Goal: Find contact information: Find contact information

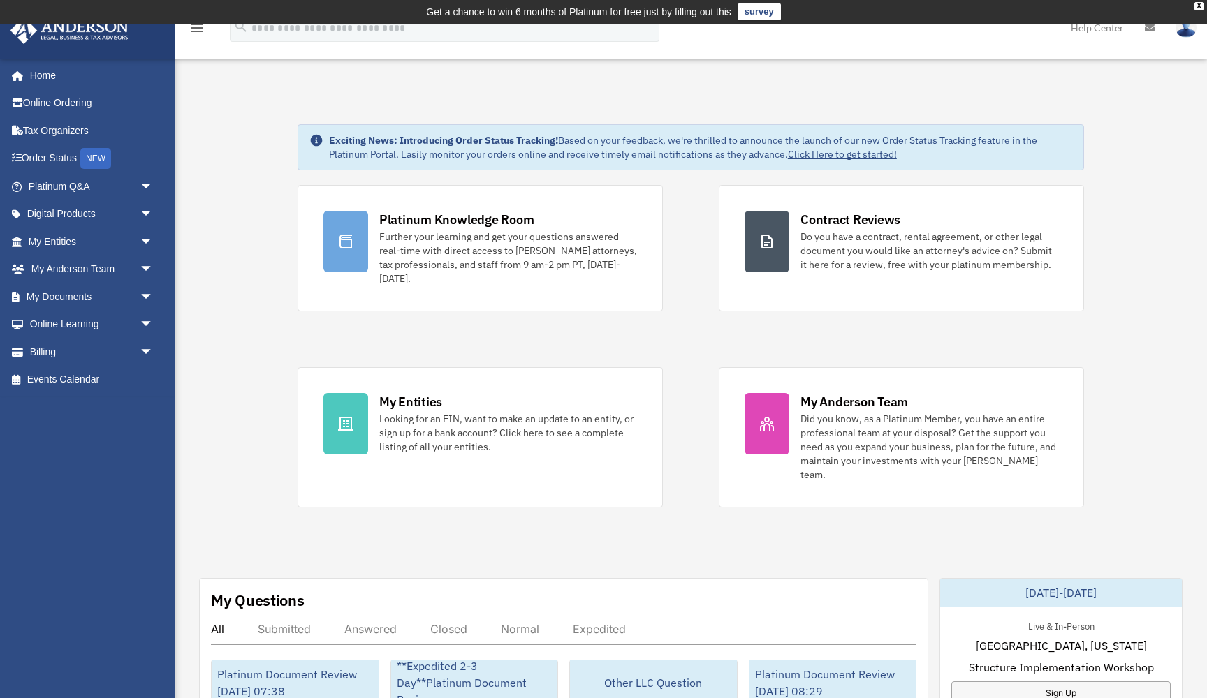
click at [68, 233] on link "My Entities arrow_drop_down" at bounding box center [92, 242] width 165 height 28
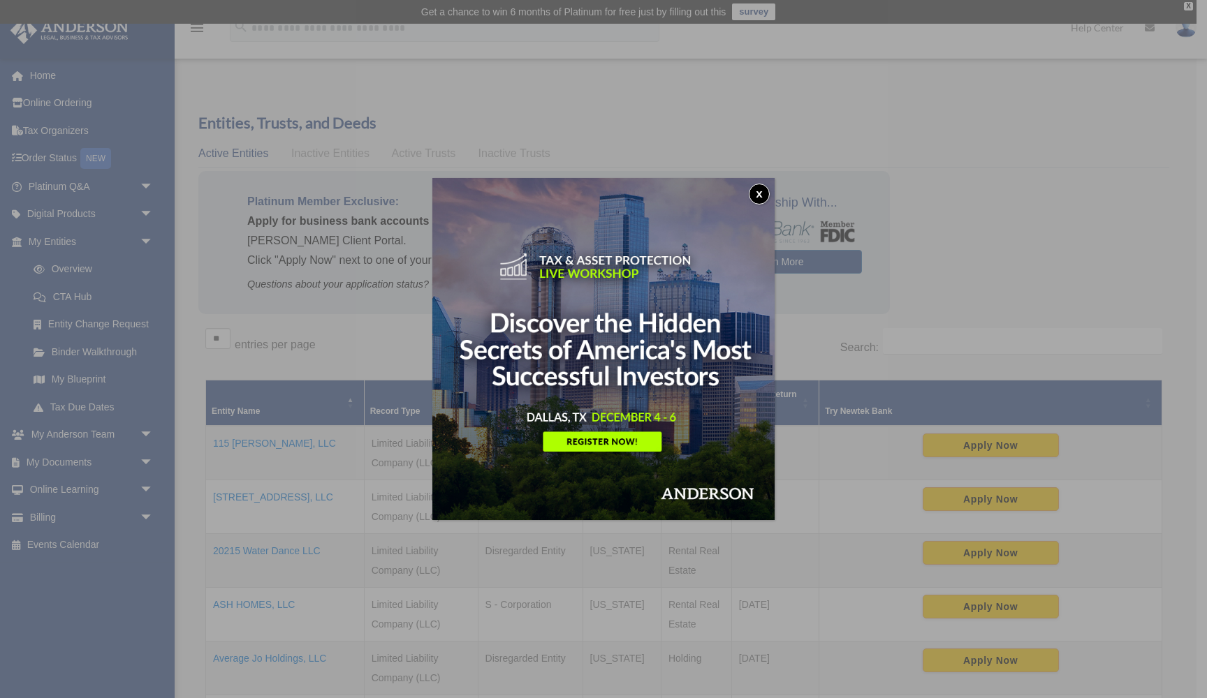
click at [758, 193] on button "x" at bounding box center [759, 194] width 21 height 21
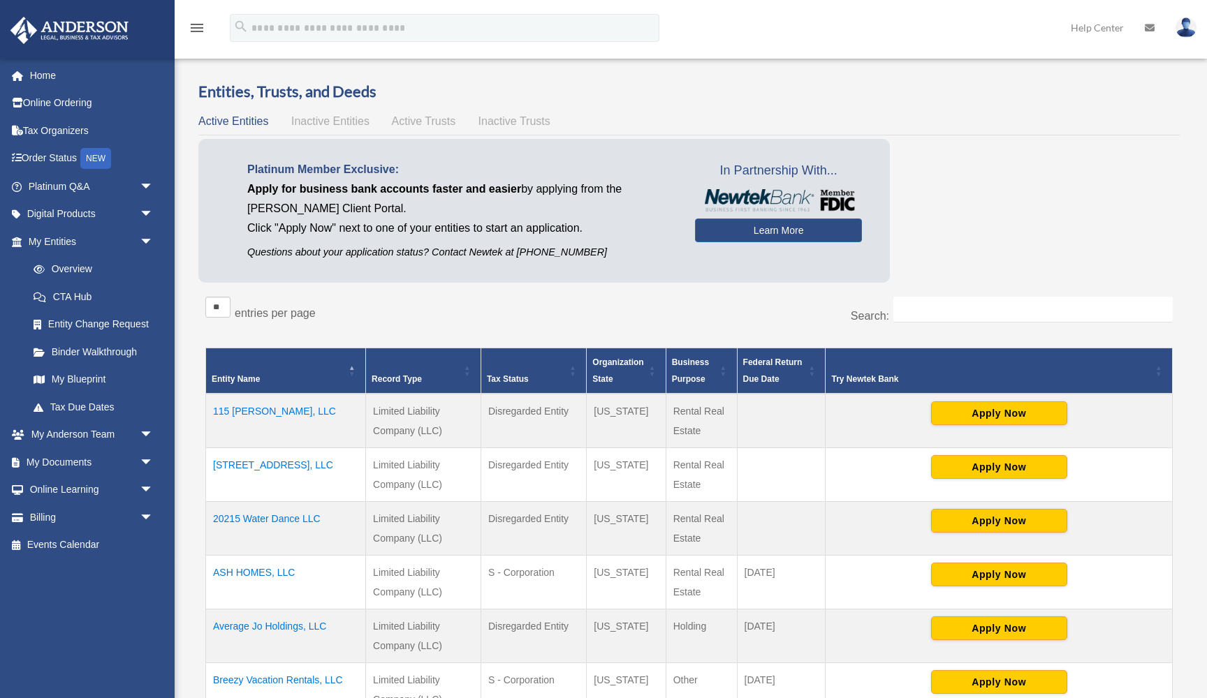
scroll to position [21, 0]
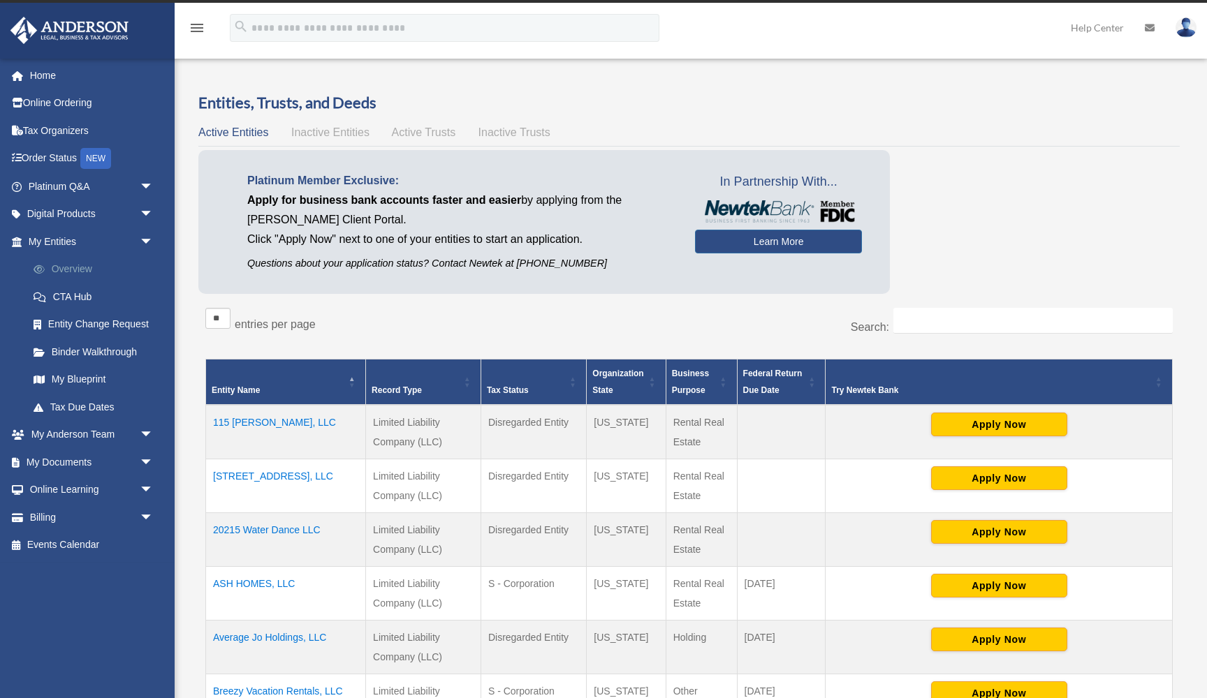
click at [92, 265] on link "Overview" at bounding box center [97, 270] width 155 height 28
click at [73, 370] on link "My Blueprint" at bounding box center [97, 380] width 155 height 28
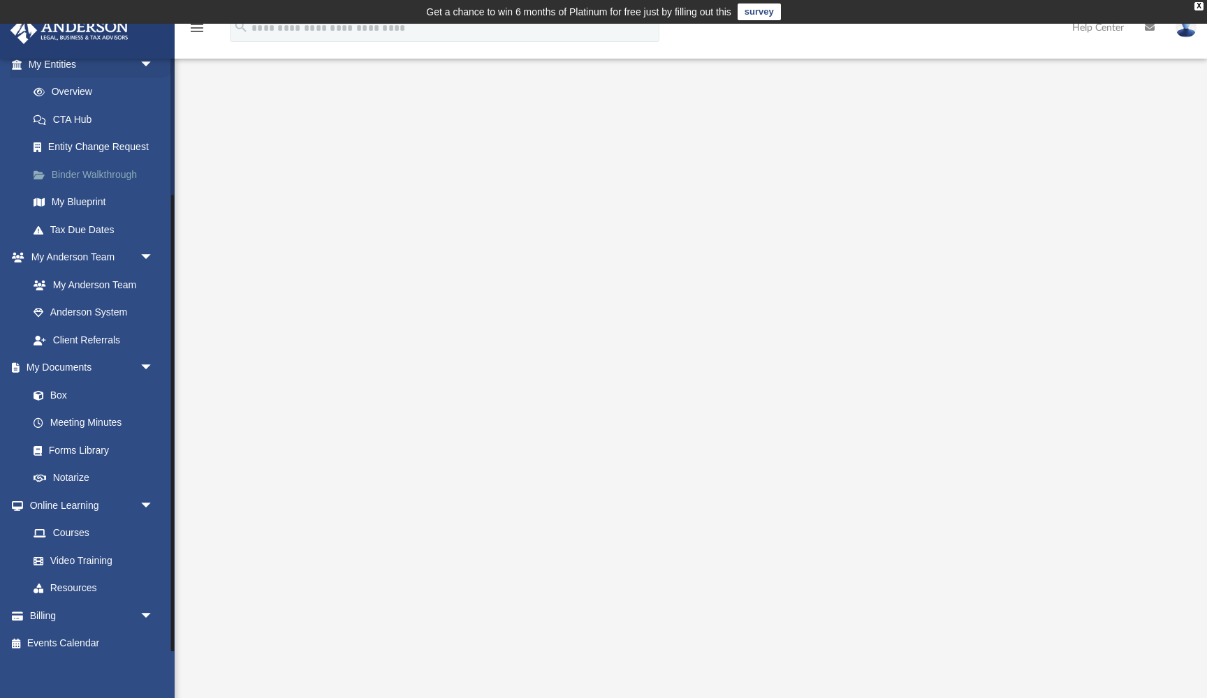
scroll to position [177, 0]
click at [42, 606] on link "Billing arrow_drop_down" at bounding box center [92, 617] width 165 height 28
click at [140, 608] on span "arrow_drop_down" at bounding box center [154, 617] width 28 height 29
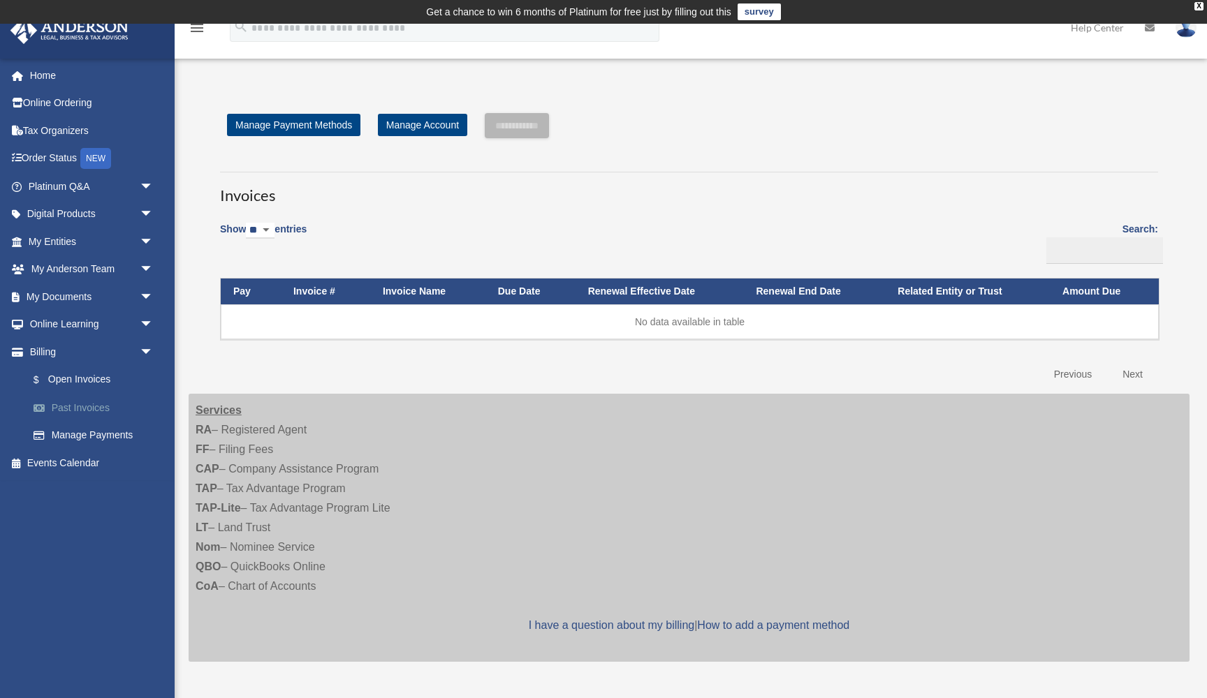
click at [97, 400] on link "Past Invoices" at bounding box center [97, 408] width 155 height 28
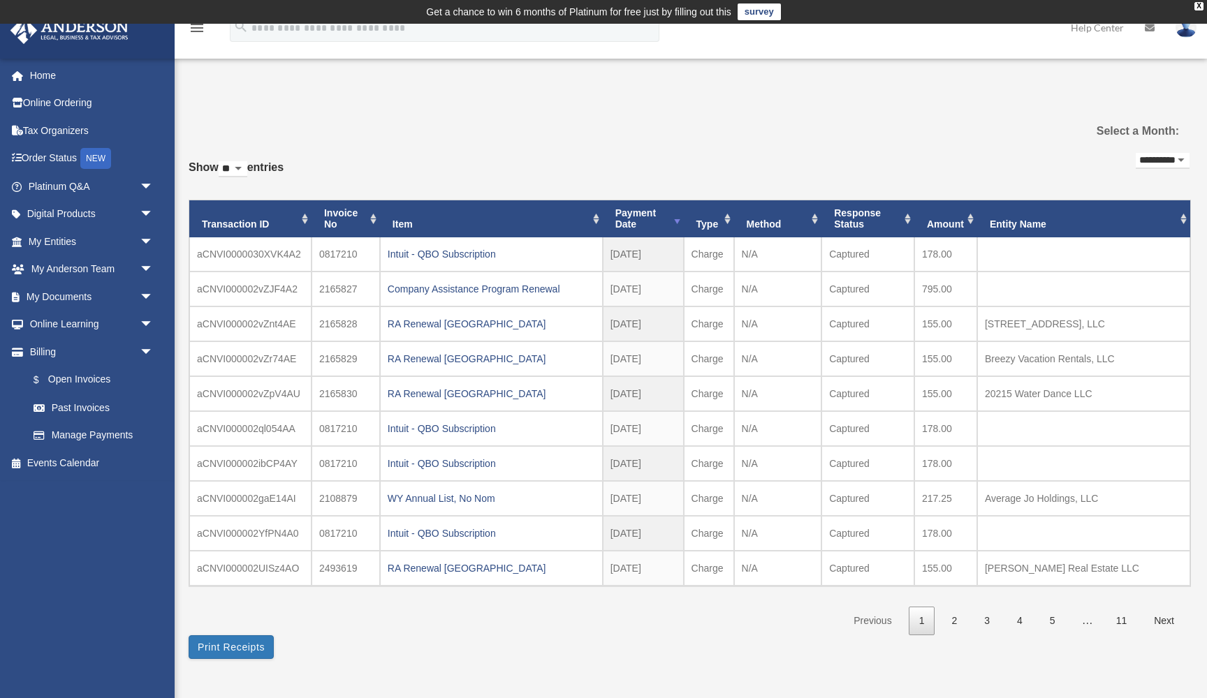
click at [1012, 225] on th "Entity Name" at bounding box center [1083, 219] width 213 height 38
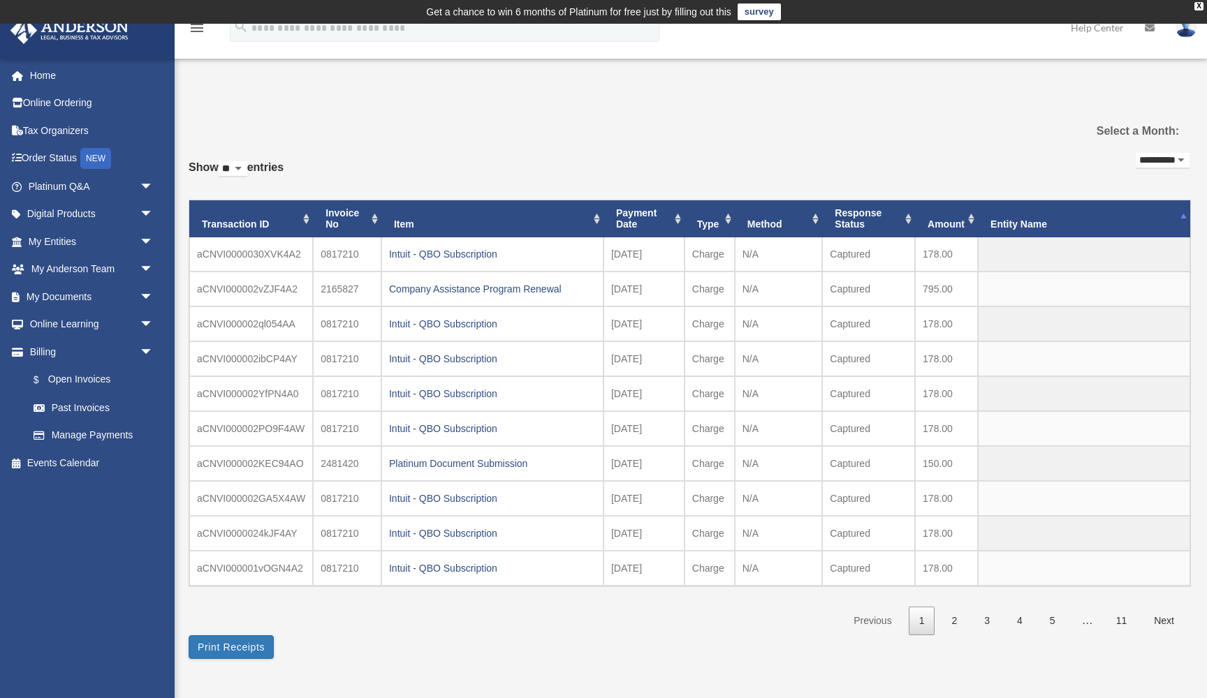
click at [1012, 225] on th "Entity Name" at bounding box center [1084, 219] width 212 height 38
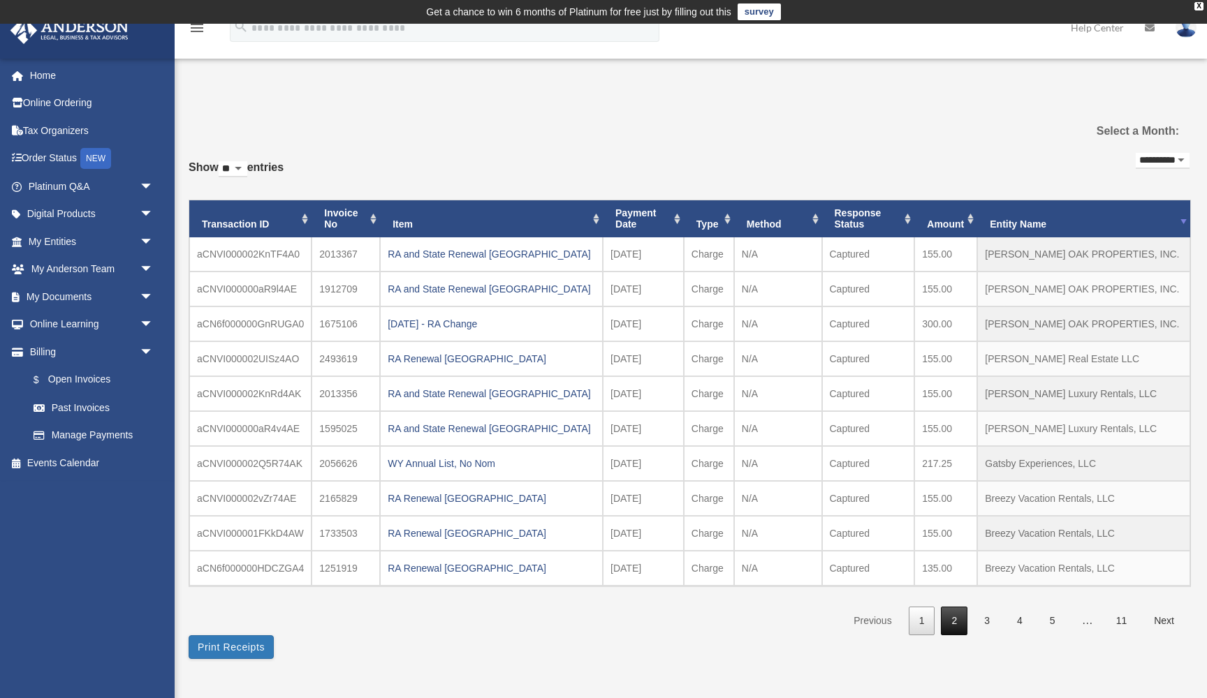
click at [960, 613] on link "2" at bounding box center [954, 621] width 27 height 29
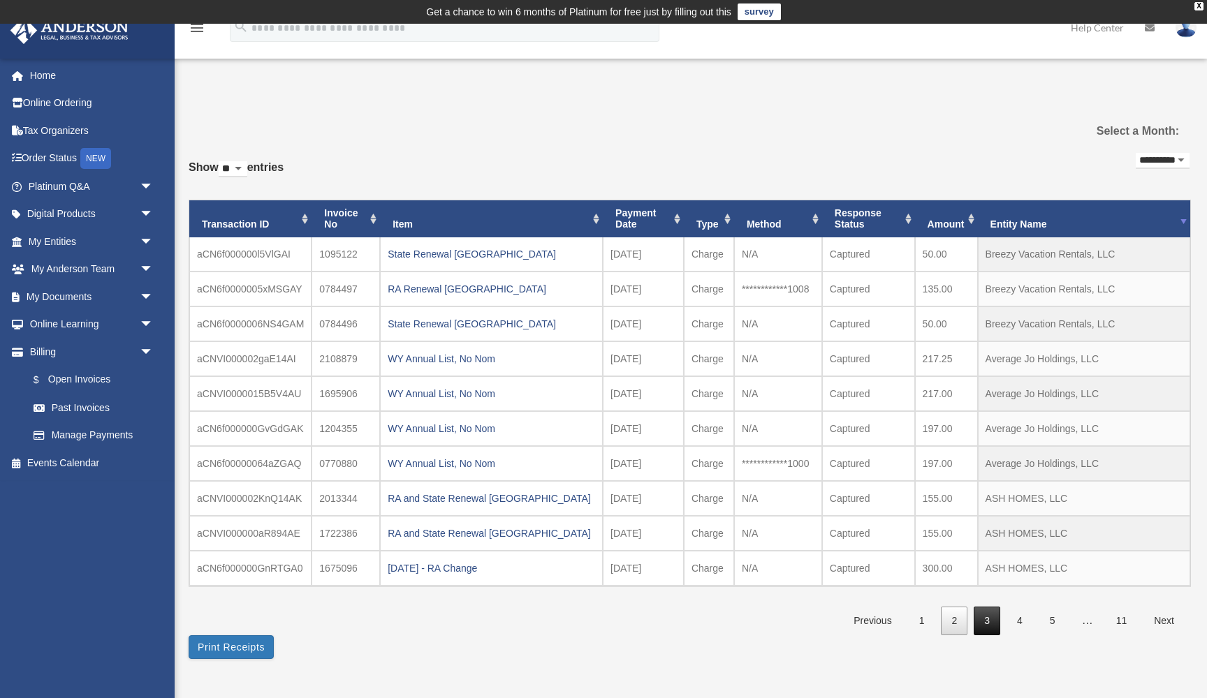
click at [987, 615] on link "3" at bounding box center [987, 621] width 27 height 29
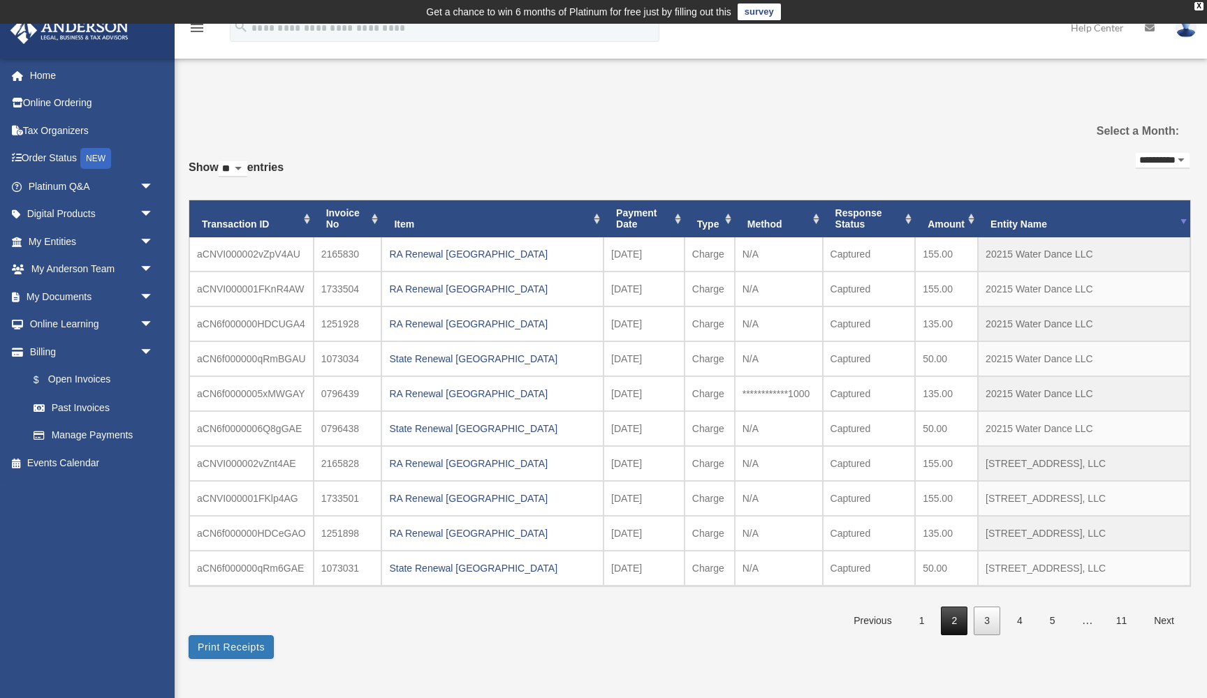
click at [961, 622] on link "2" at bounding box center [954, 621] width 27 height 29
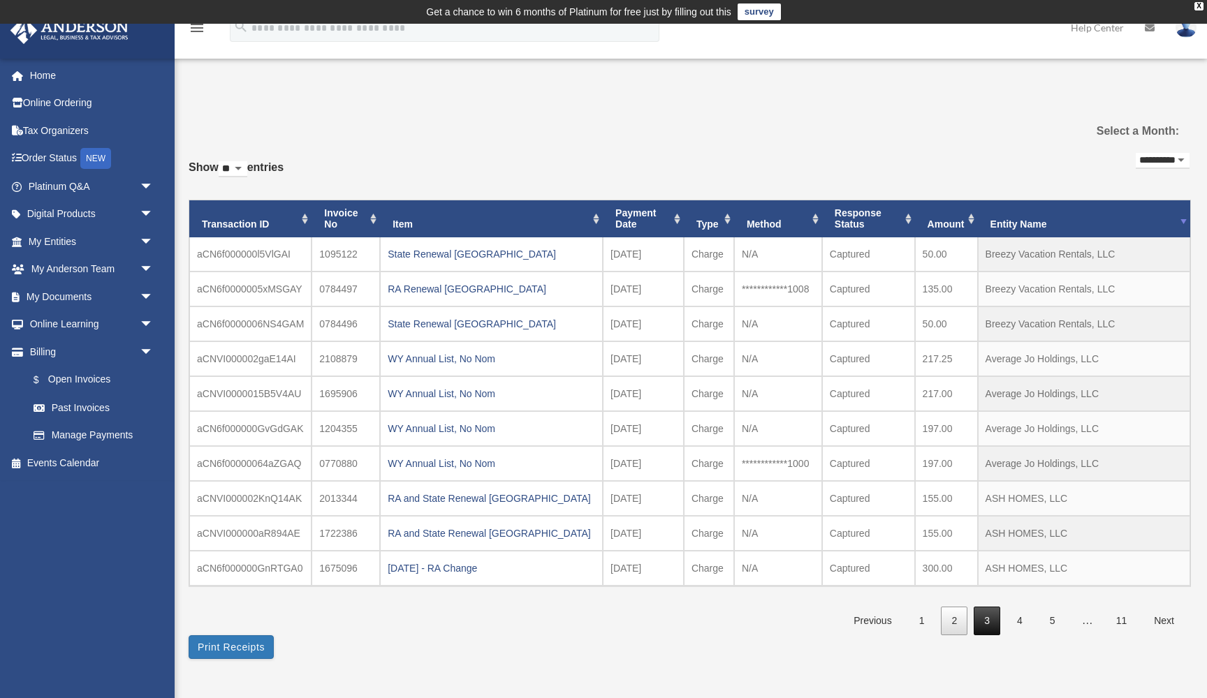
click at [995, 614] on link "3" at bounding box center [987, 621] width 27 height 29
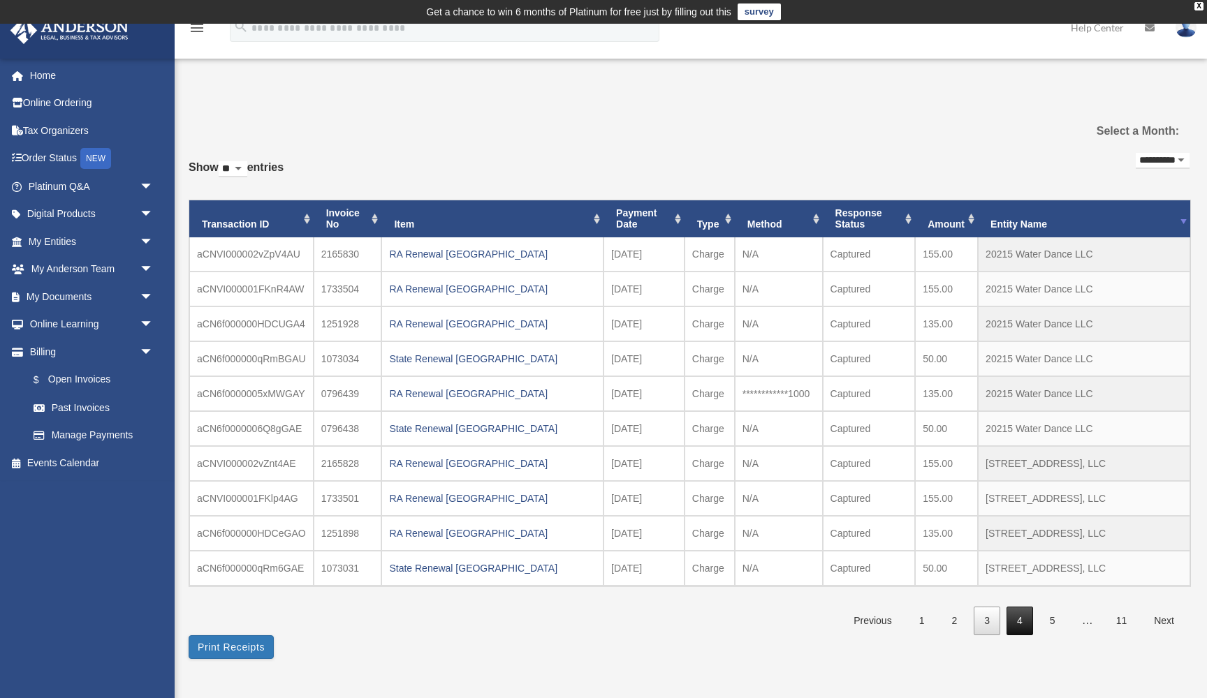
click at [1024, 620] on link "4" at bounding box center [1020, 621] width 27 height 29
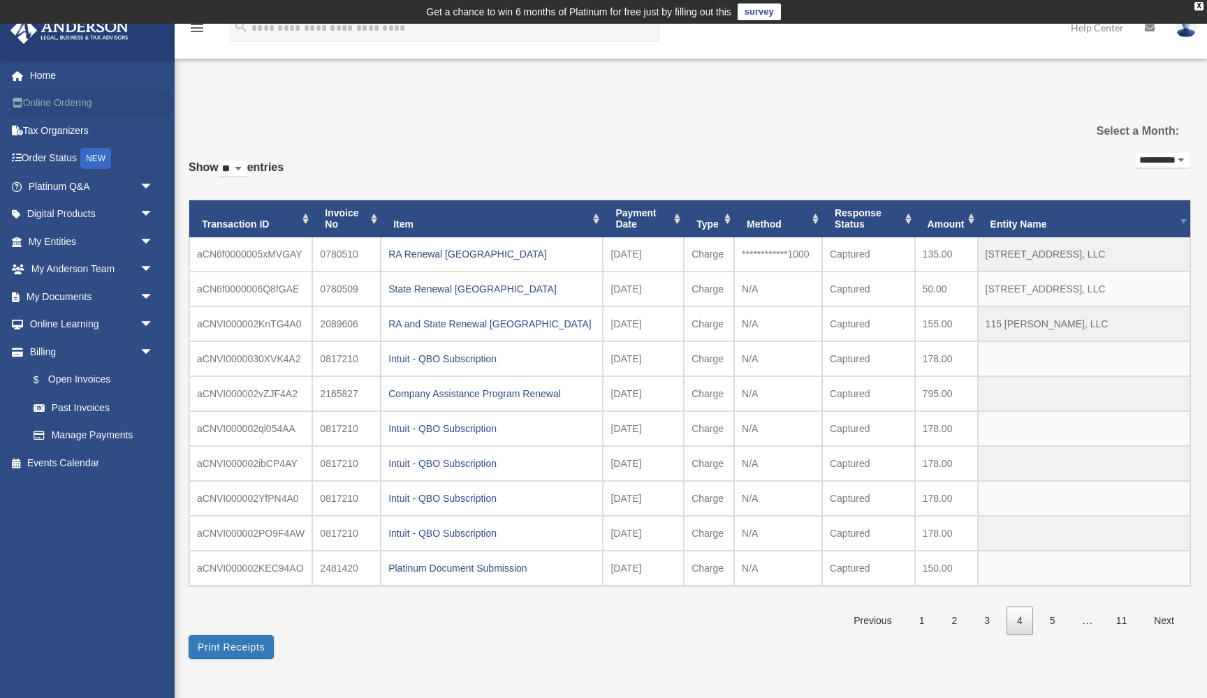
click at [64, 96] on link "Online Ordering" at bounding box center [92, 103] width 165 height 28
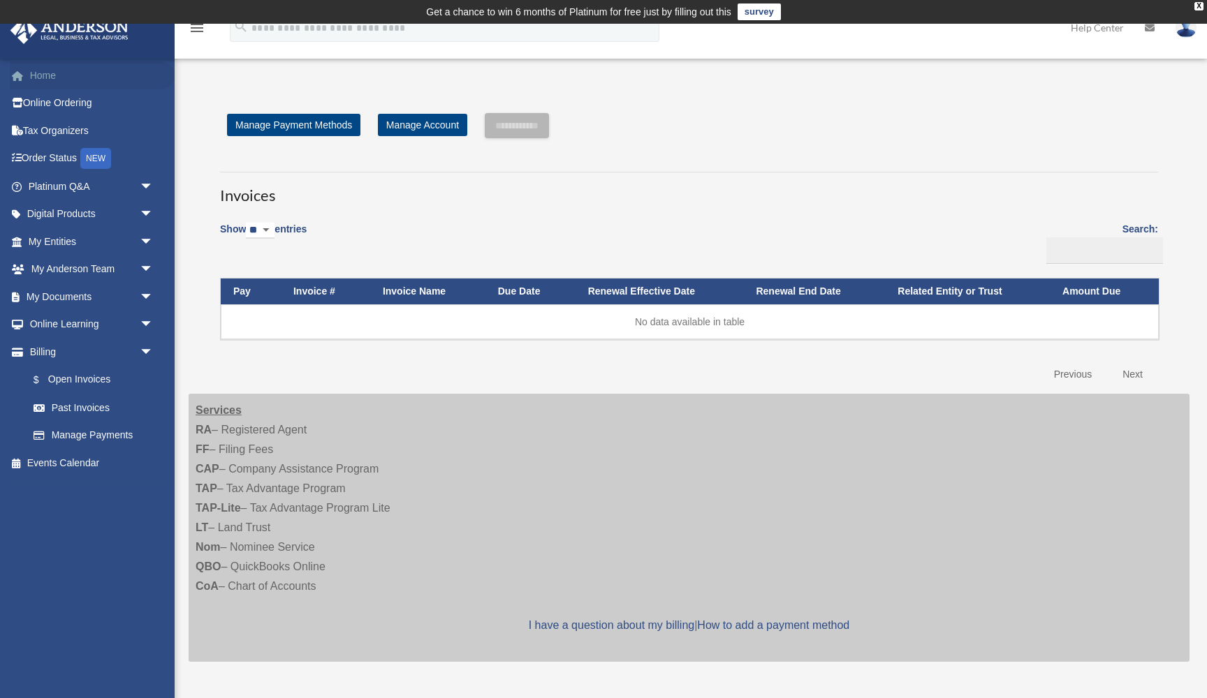
click at [70, 82] on link "Home" at bounding box center [92, 75] width 165 height 28
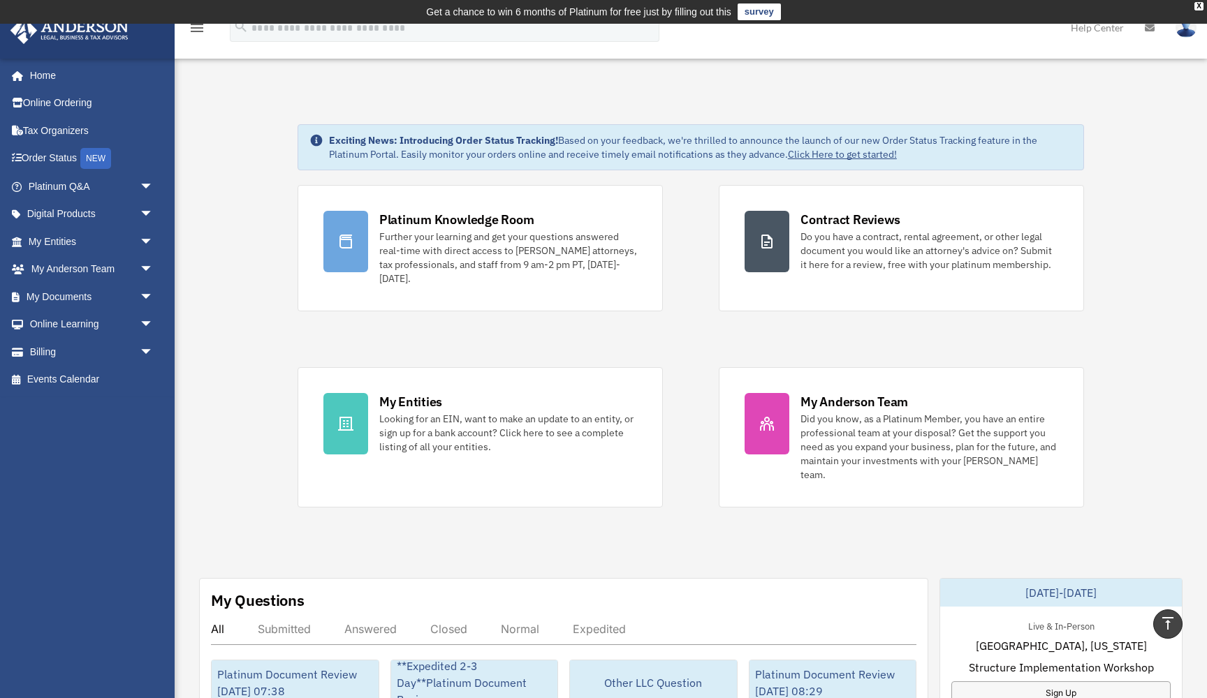
click at [194, 31] on icon "menu" at bounding box center [197, 28] width 17 height 17
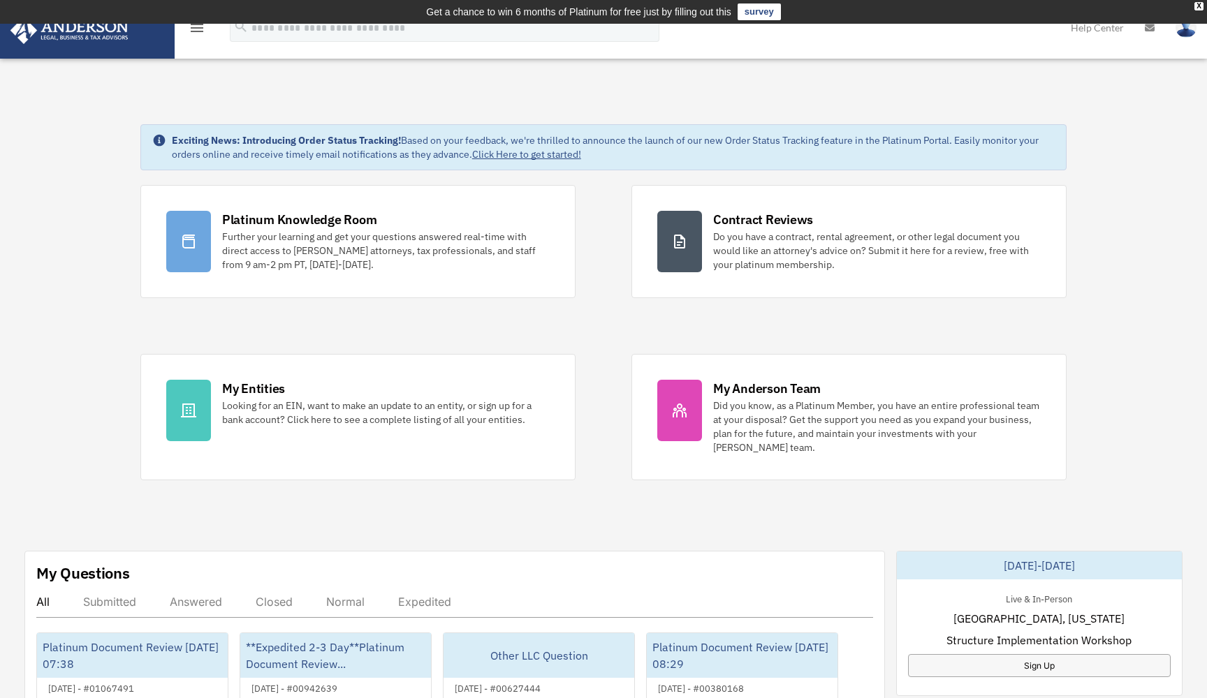
click at [194, 31] on icon "menu" at bounding box center [197, 28] width 17 height 17
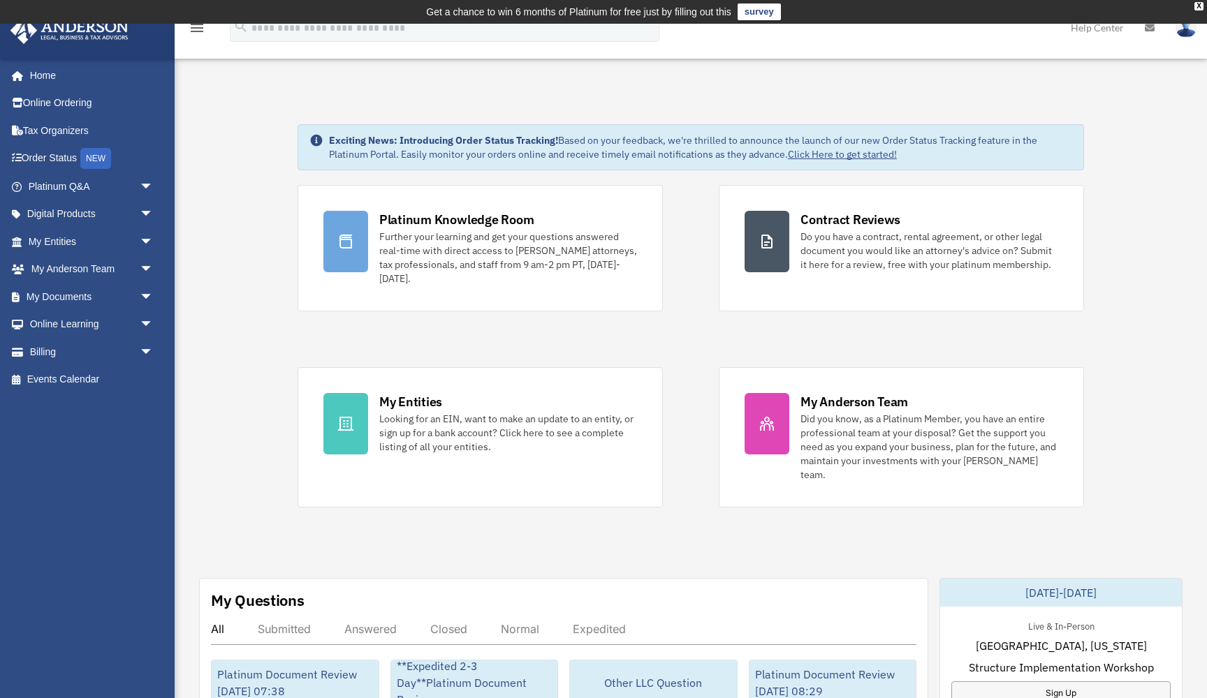
click at [1186, 33] on img at bounding box center [1186, 27] width 21 height 20
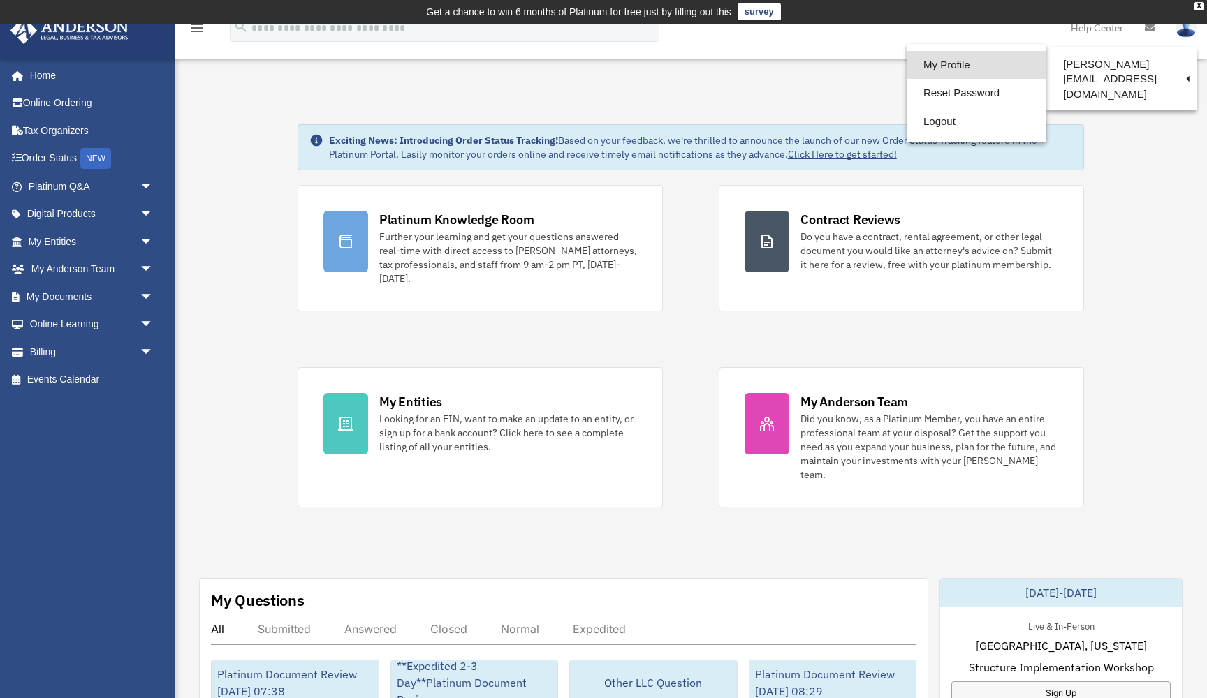
click at [965, 69] on link "My Profile" at bounding box center [977, 65] width 140 height 29
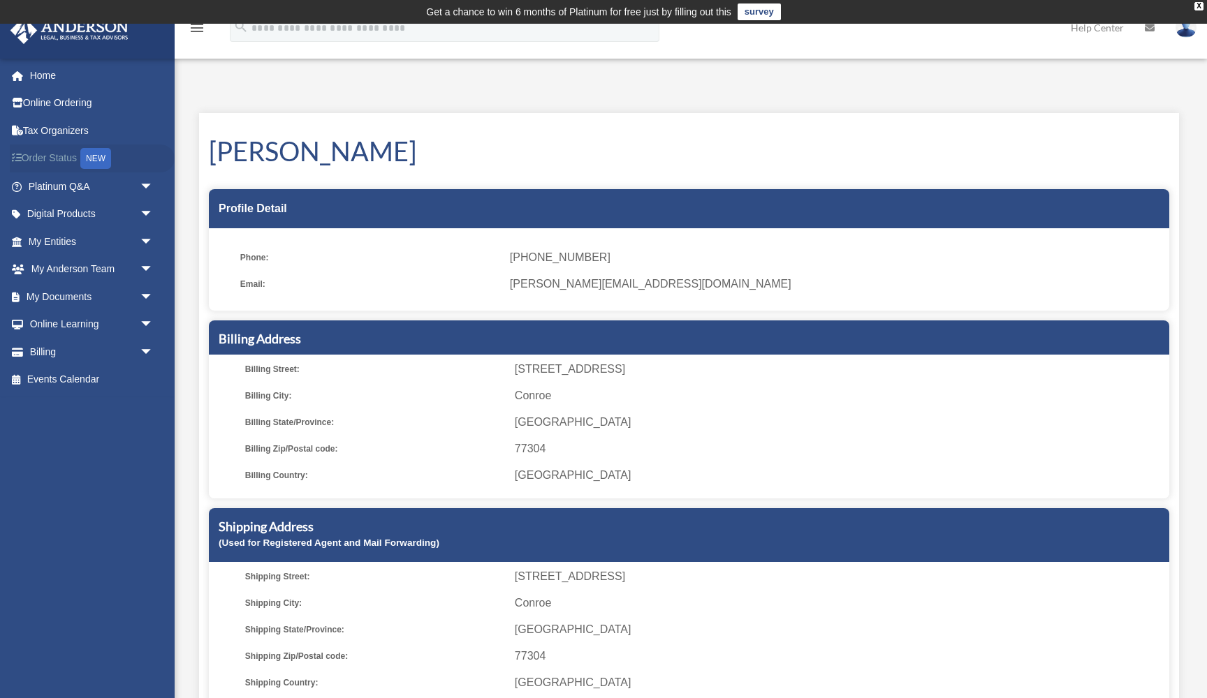
click at [37, 159] on link "Order Status NEW" at bounding box center [92, 159] width 165 height 29
click at [80, 268] on link "My Anderson Team arrow_drop_down" at bounding box center [92, 270] width 165 height 28
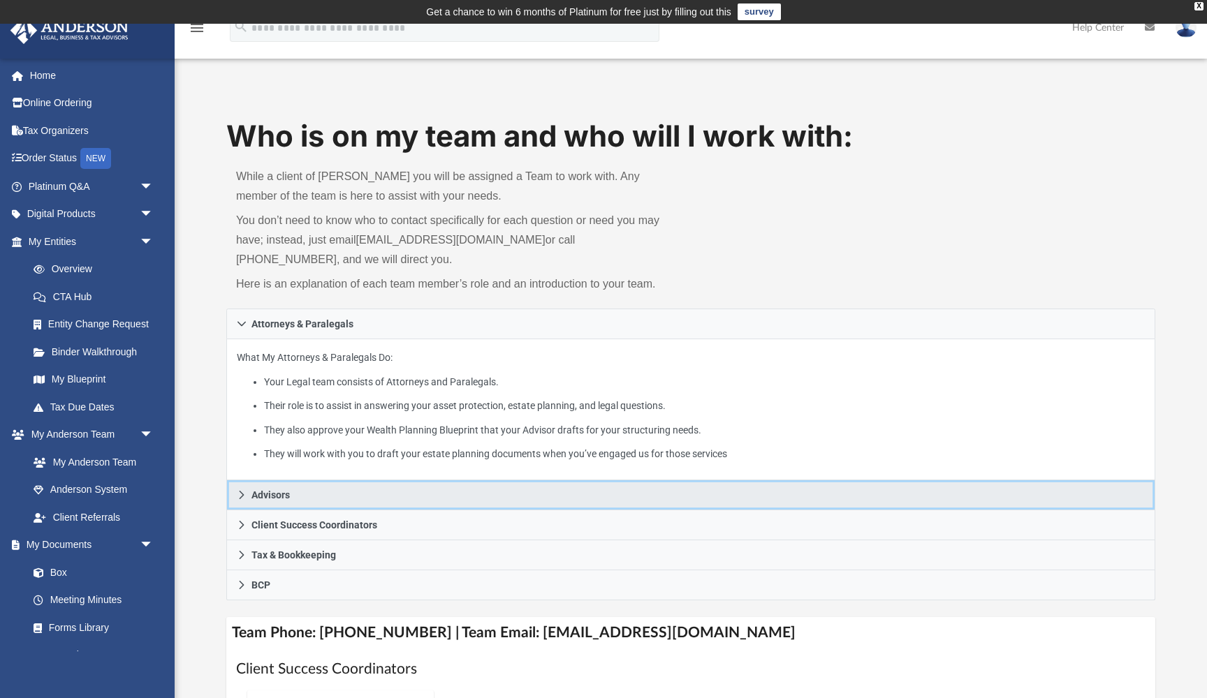
click at [250, 491] on link "Advisors" at bounding box center [690, 496] width 929 height 30
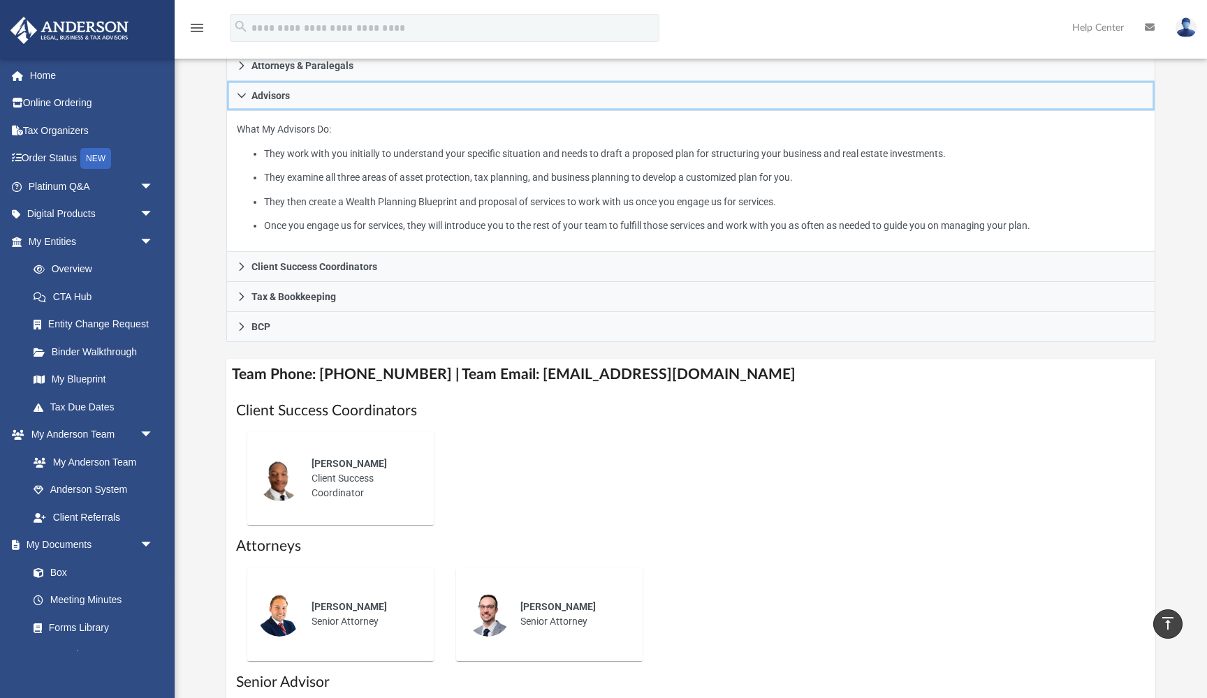
scroll to position [258, 0]
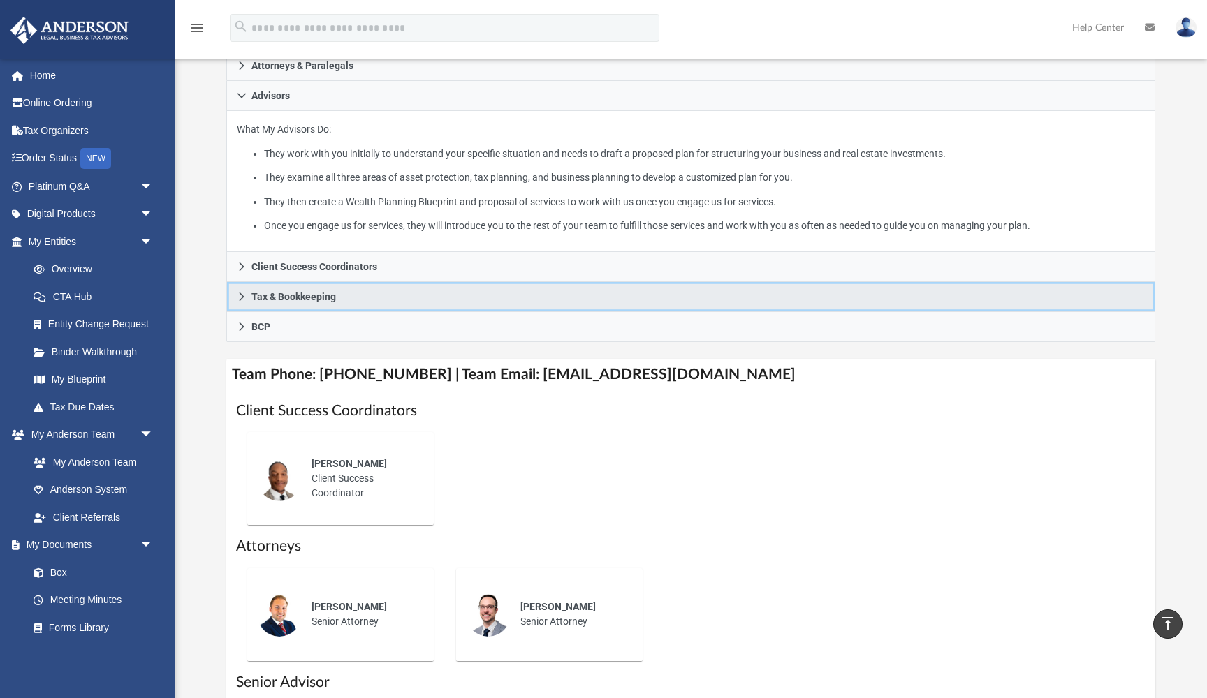
click at [247, 286] on link "Tax & Bookkeeping" at bounding box center [690, 297] width 929 height 30
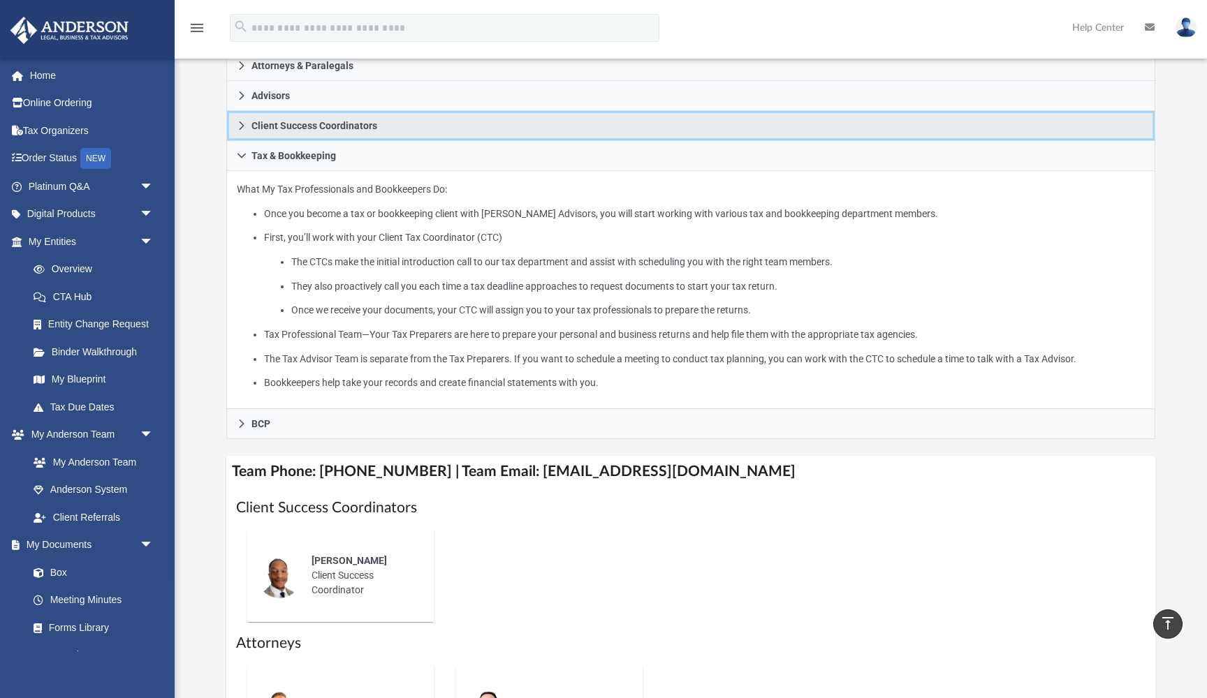
click at [265, 123] on span "Client Success Coordinators" at bounding box center [314, 126] width 126 height 10
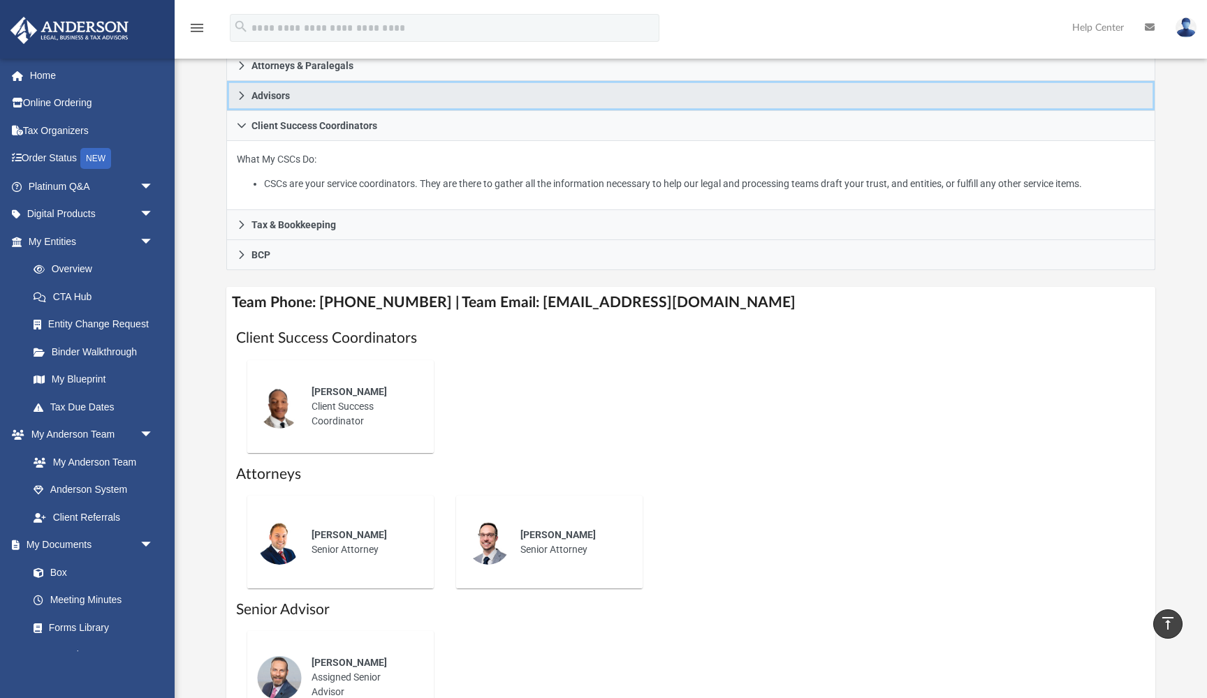
click at [265, 105] on link "Advisors" at bounding box center [690, 96] width 929 height 30
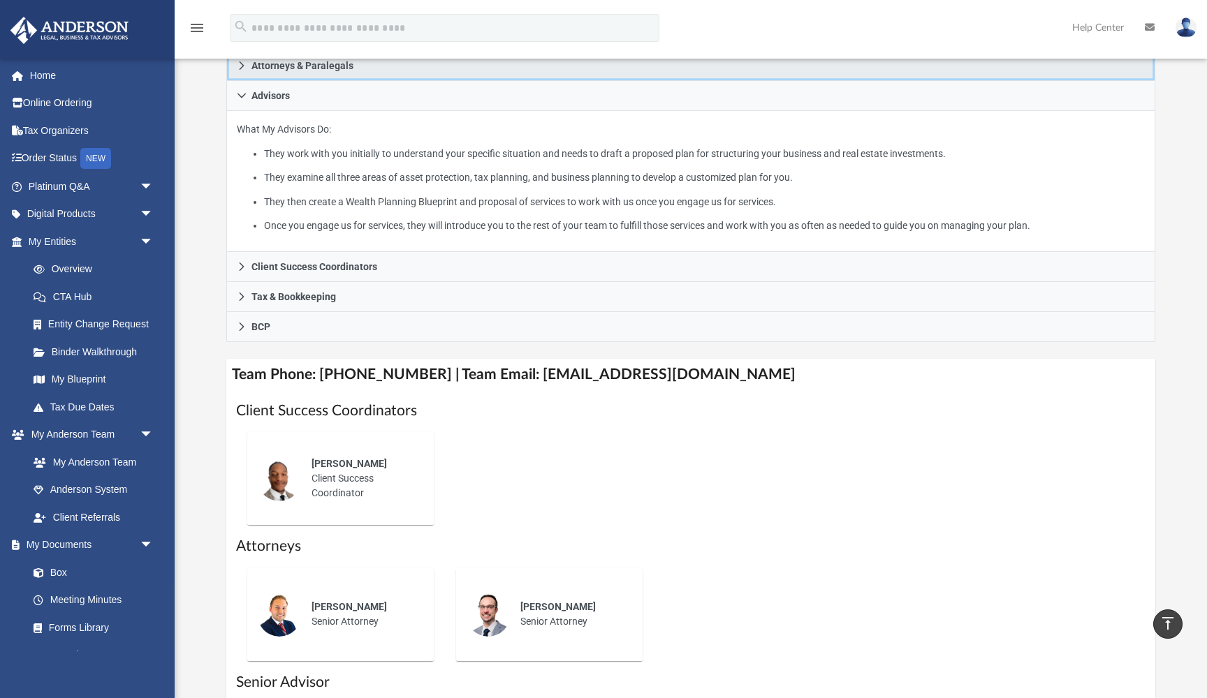
click at [272, 75] on link "Attorneys & Paralegals" at bounding box center [690, 65] width 929 height 31
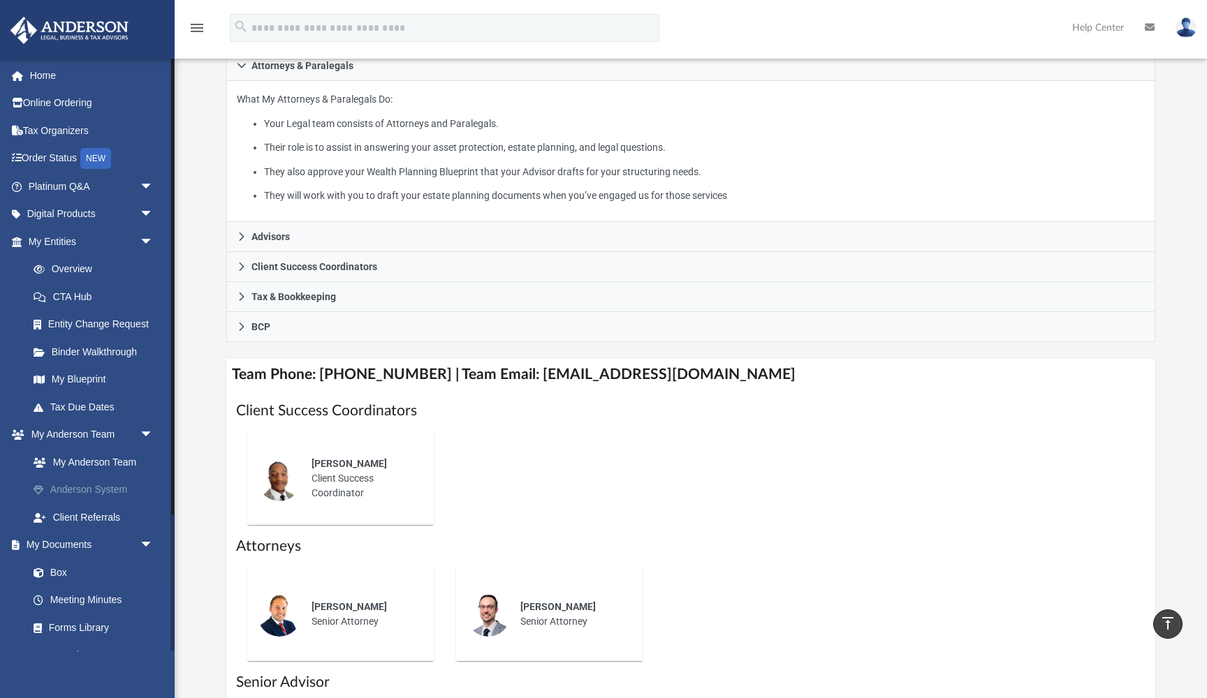
click at [61, 478] on link "Anderson System" at bounding box center [97, 490] width 155 height 28
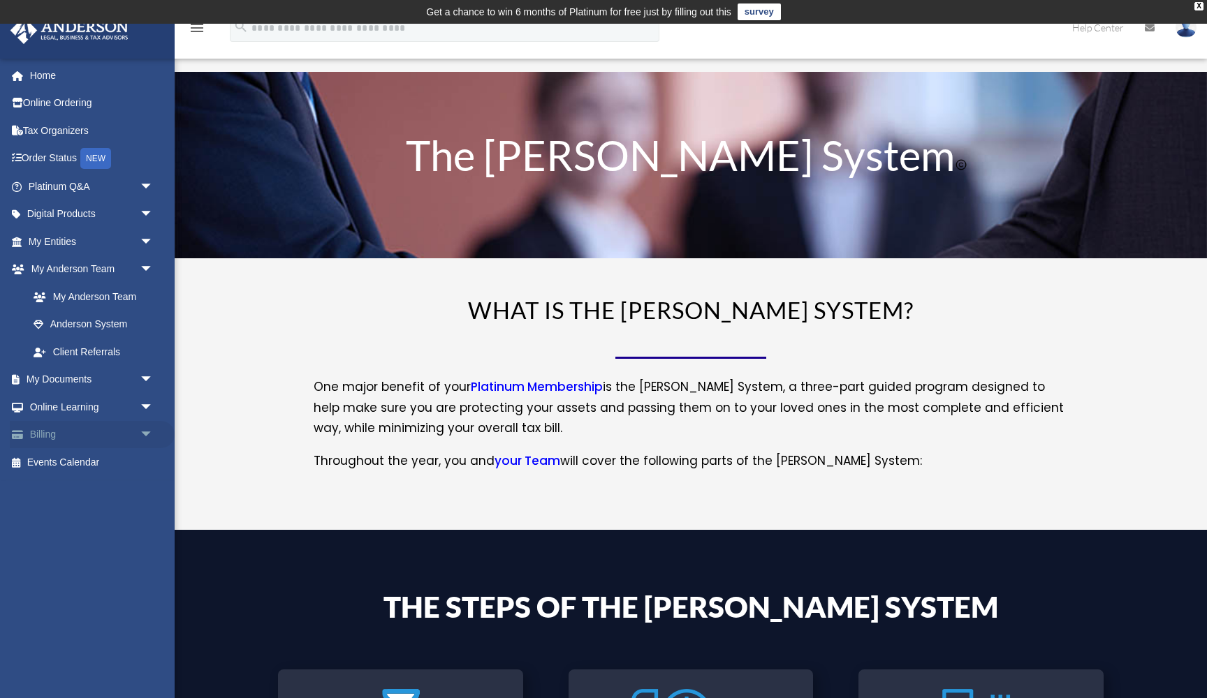
click at [40, 425] on link "Billing arrow_drop_down" at bounding box center [92, 435] width 165 height 28
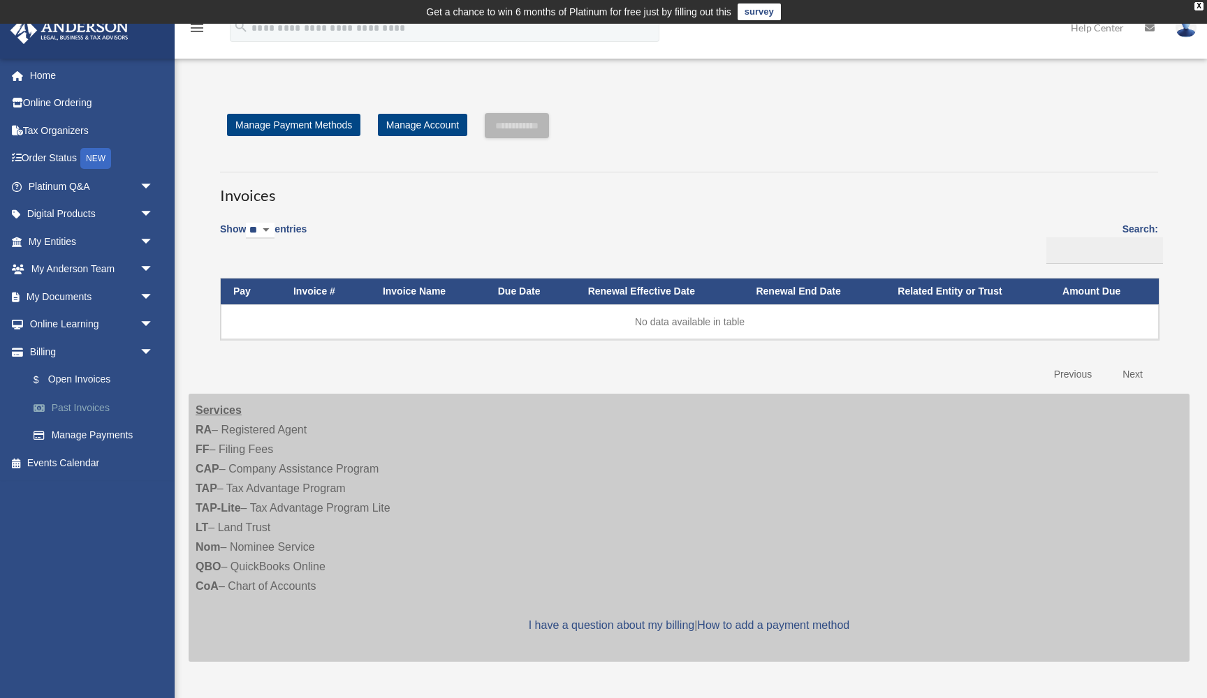
click at [94, 401] on link "Past Invoices" at bounding box center [97, 408] width 155 height 28
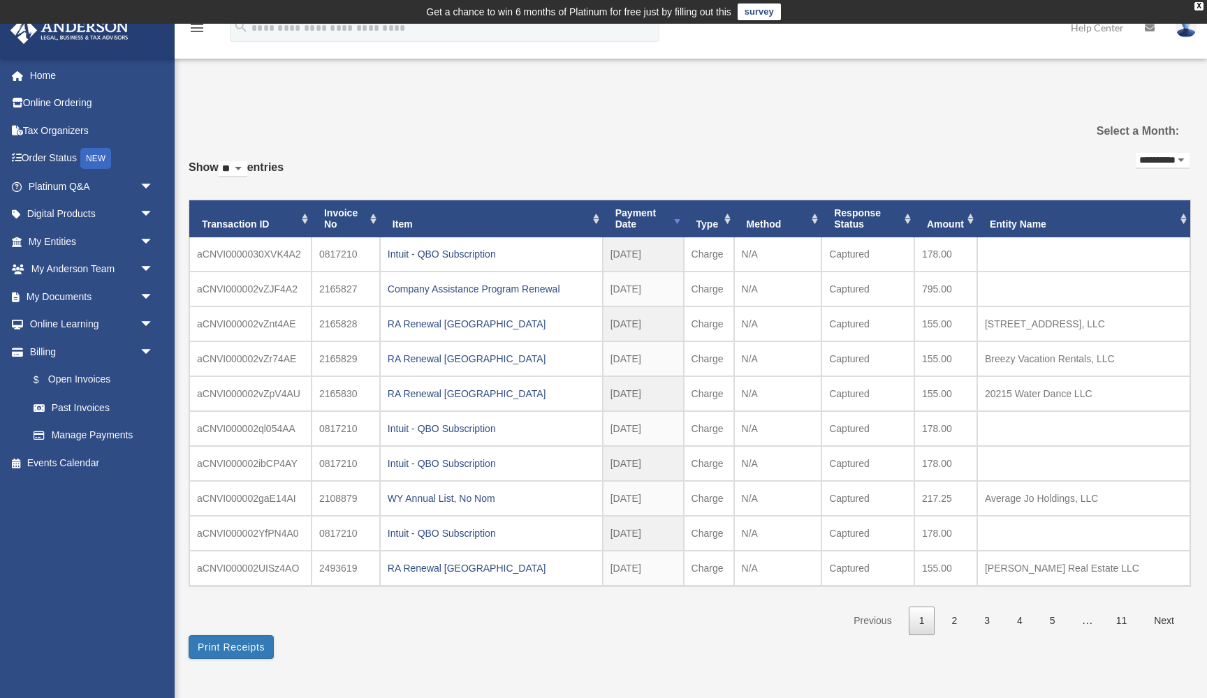
click at [942, 218] on th "Amount" at bounding box center [945, 219] width 63 height 38
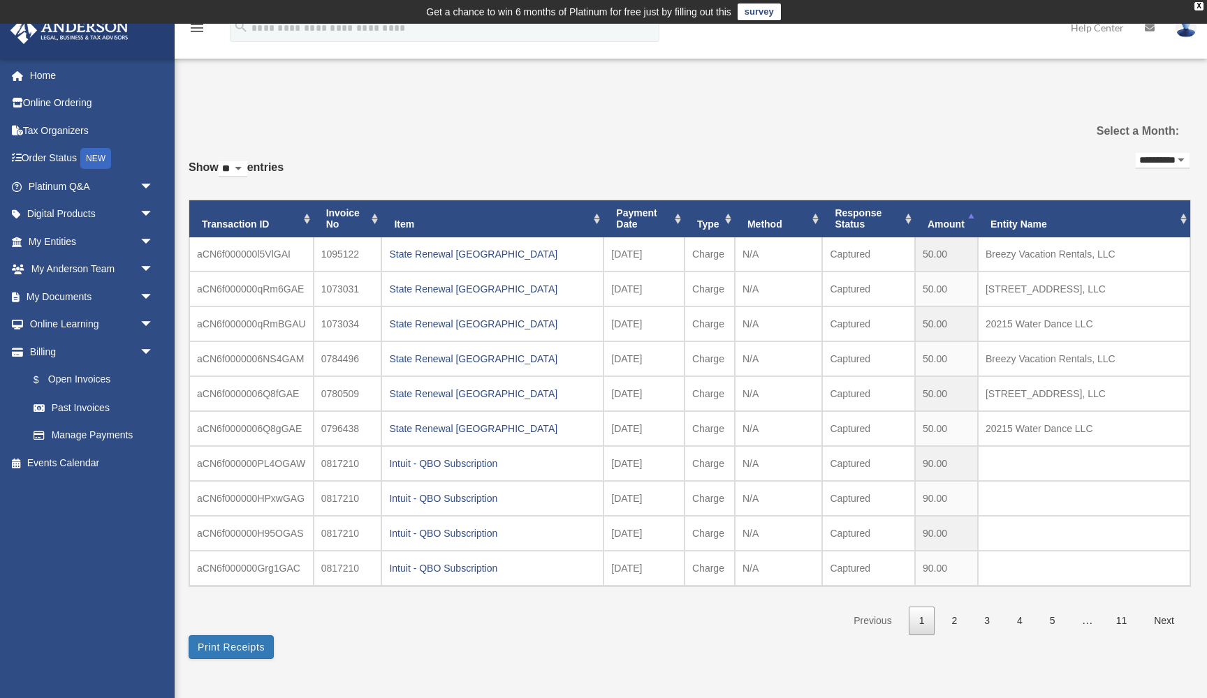
click at [942, 218] on th "Amount" at bounding box center [946, 219] width 63 height 38
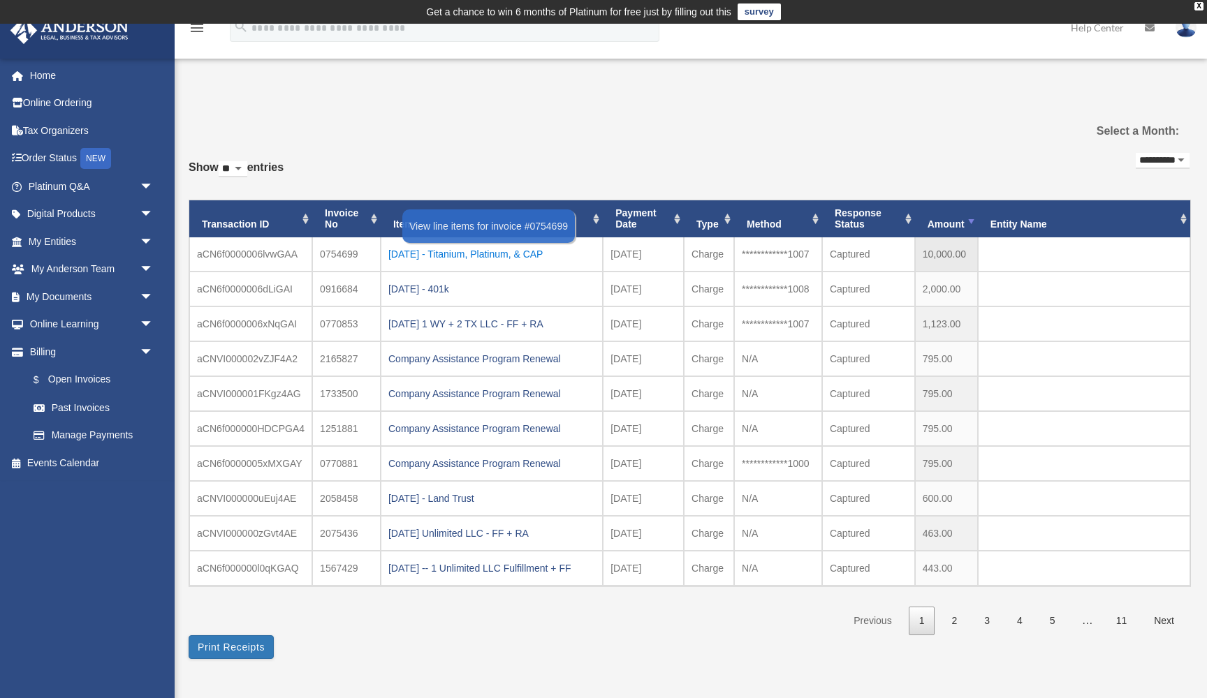
click at [488, 256] on div "2021.08.25 - Titanium, Platinum, & CAP" at bounding box center [491, 254] width 207 height 20
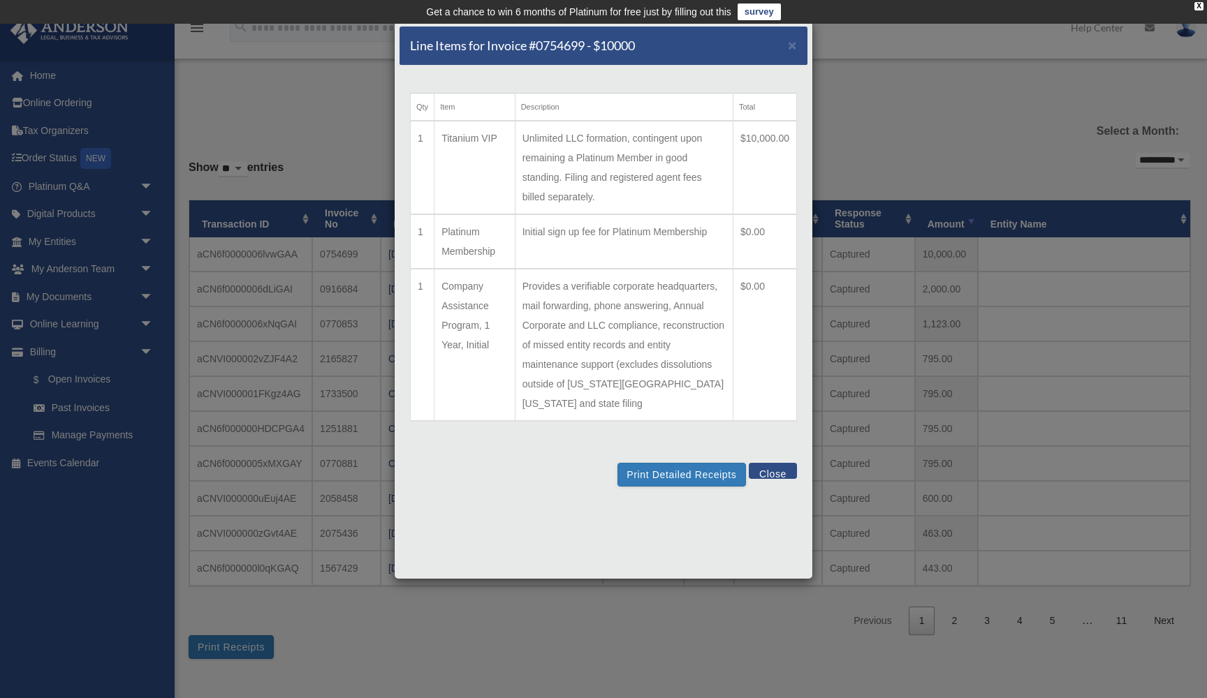
click at [212, 109] on div "Line Items for Invoice #0754699 - $10000 × Qty Item Description Total 1 Titaniu…" at bounding box center [603, 349] width 1207 height 698
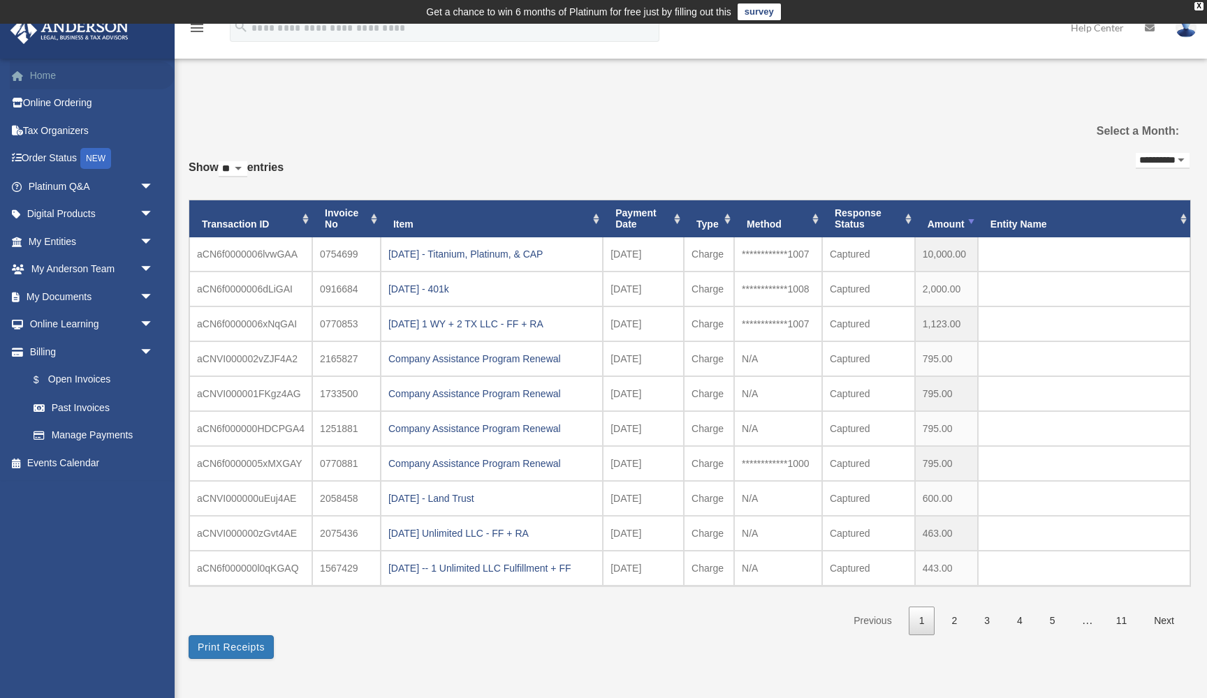
click at [43, 73] on link "Home" at bounding box center [92, 75] width 165 height 28
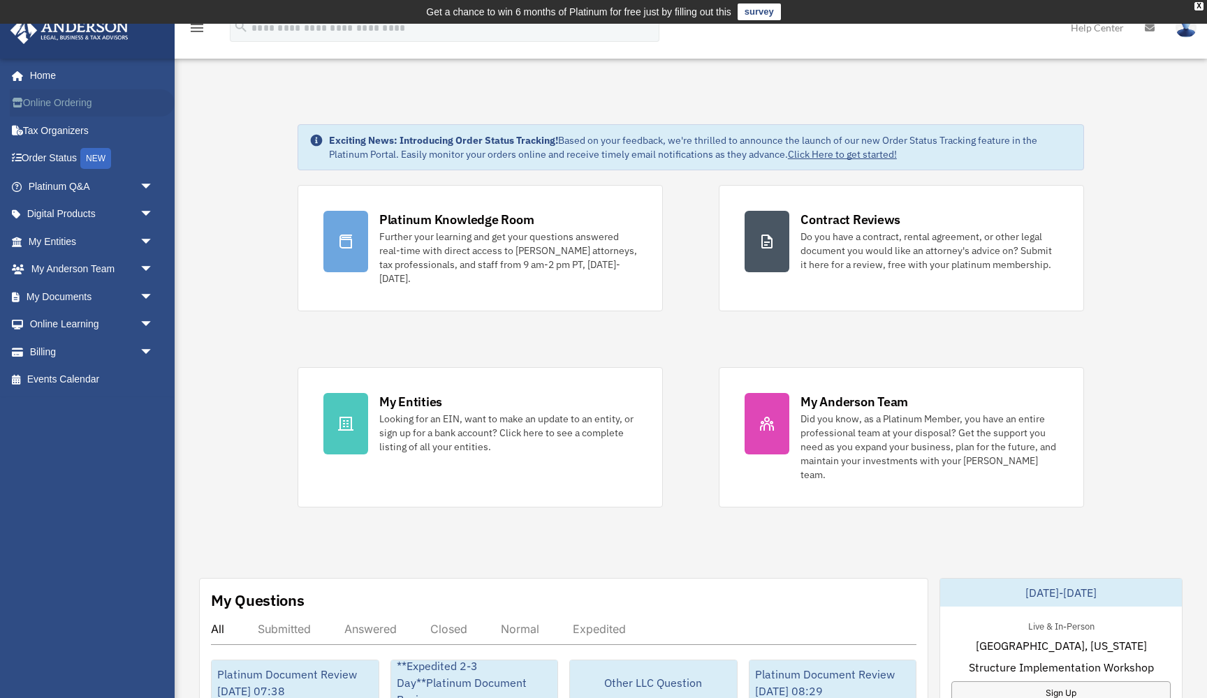
click at [68, 108] on link "Online Ordering" at bounding box center [92, 103] width 165 height 28
click at [67, 183] on link "Platinum Q&A arrow_drop_down" at bounding box center [92, 187] width 165 height 28
click at [143, 181] on span "arrow_drop_down" at bounding box center [154, 187] width 28 height 29
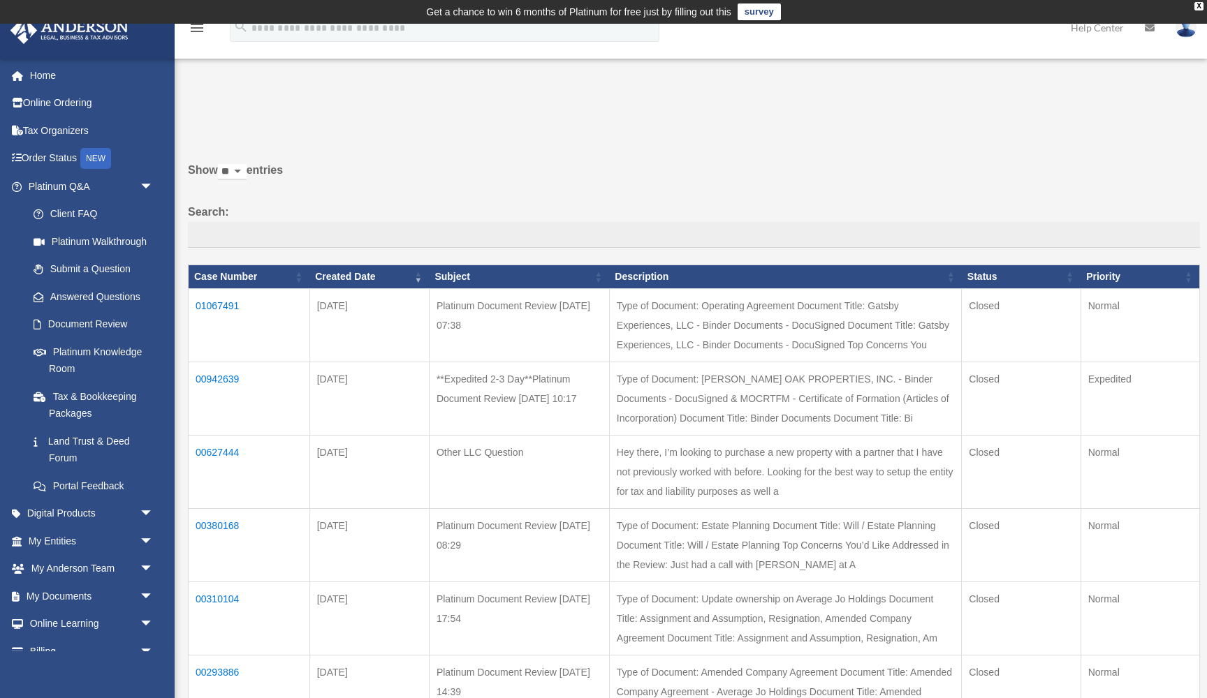
click at [143, 181] on span "arrow_drop_down" at bounding box center [154, 187] width 28 height 29
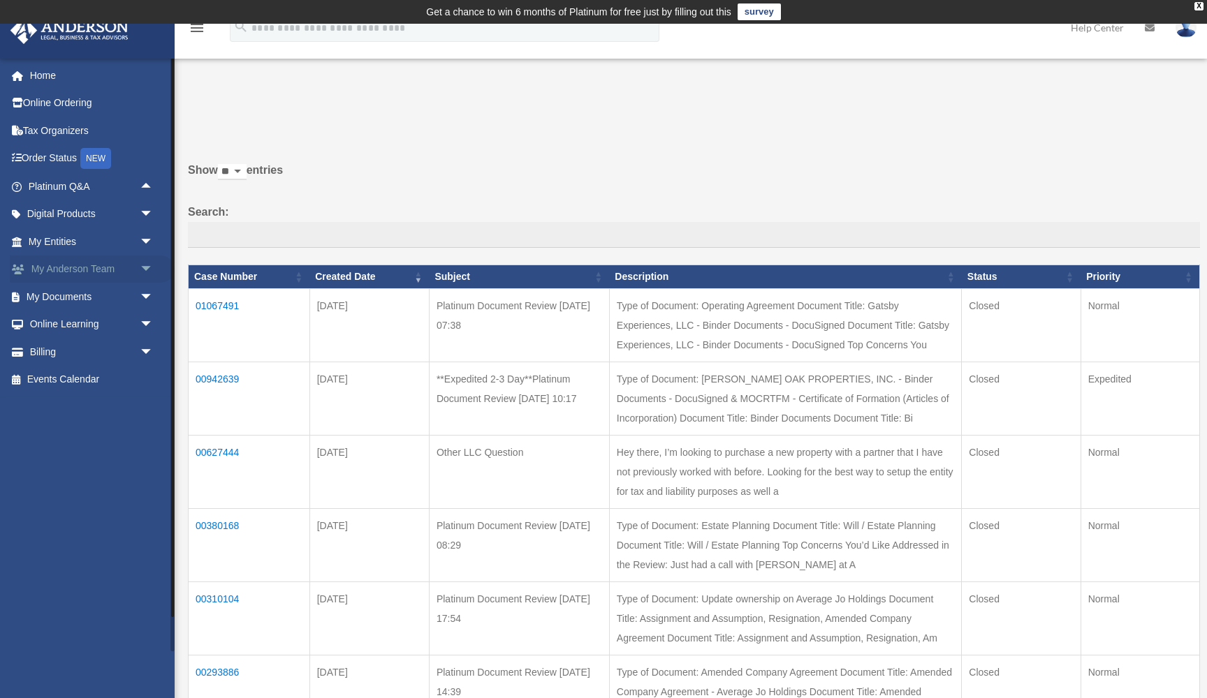
click at [52, 265] on link "My Anderson Team arrow_drop_down" at bounding box center [92, 270] width 165 height 28
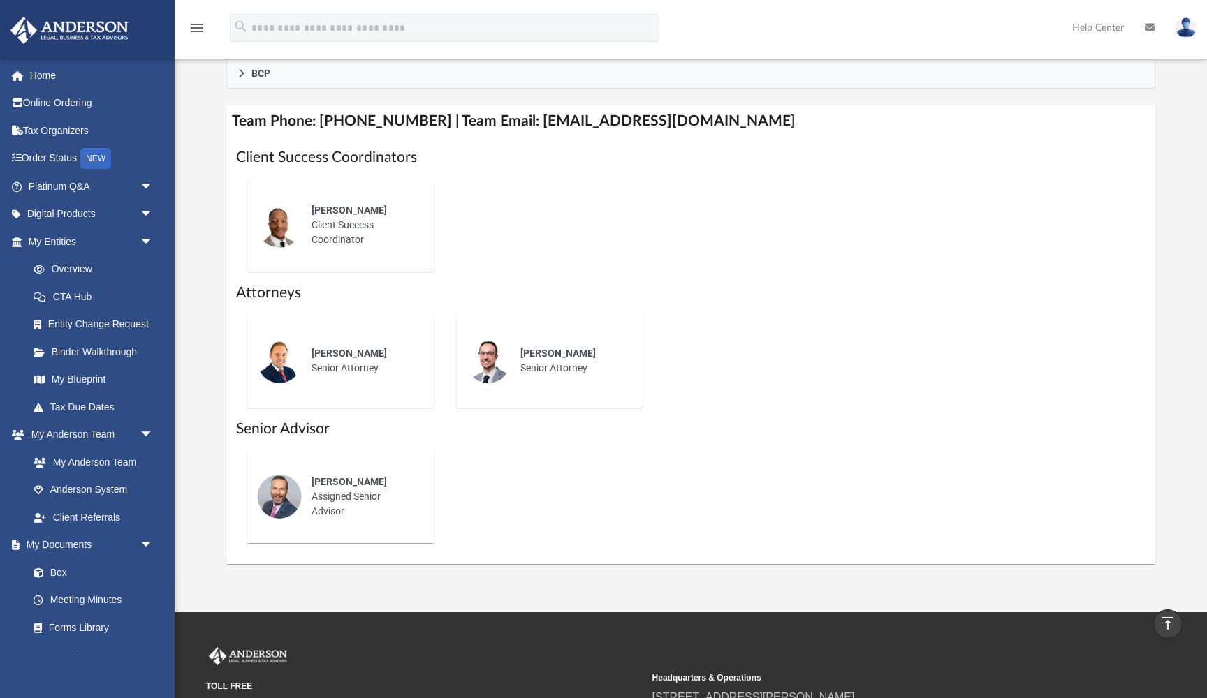
scroll to position [513, 0]
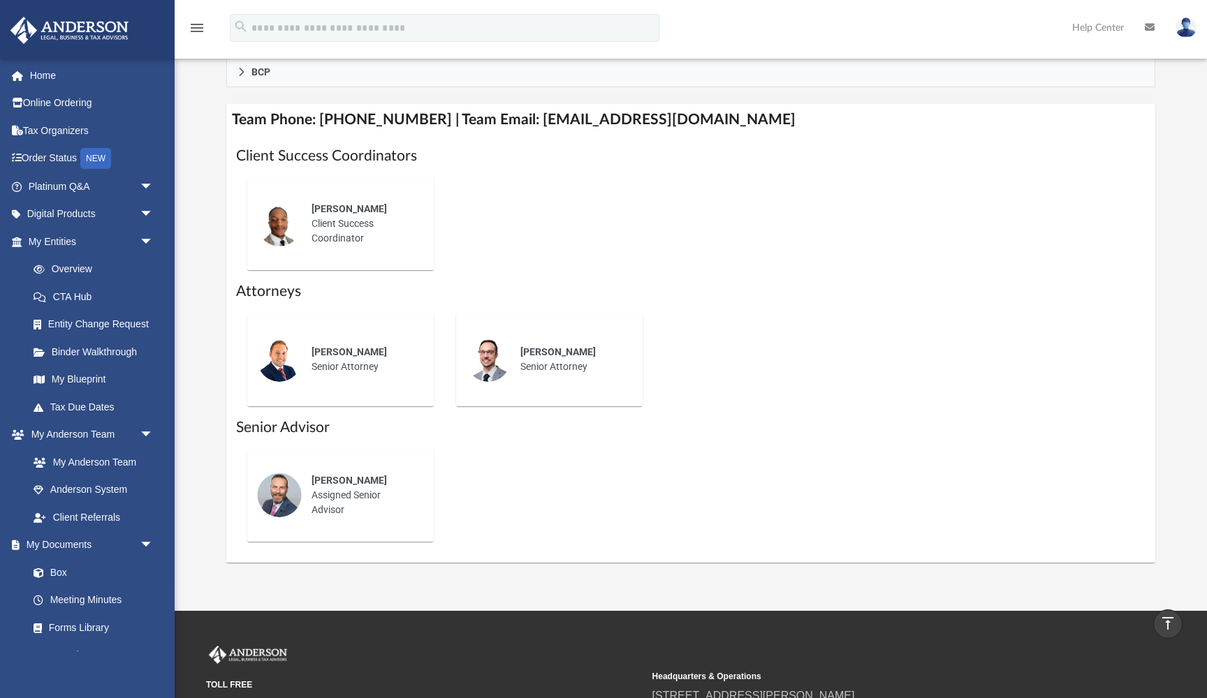
click at [266, 291] on h1 "Attorneys" at bounding box center [690, 291] width 909 height 20
click at [295, 151] on h1 "Client Success Coordinators" at bounding box center [690, 156] width 909 height 20
click at [256, 153] on h1 "Client Success Coordinators" at bounding box center [690, 156] width 909 height 20
drag, startPoint x: 256, startPoint y: 153, endPoint x: 353, endPoint y: 152, distance: 97.1
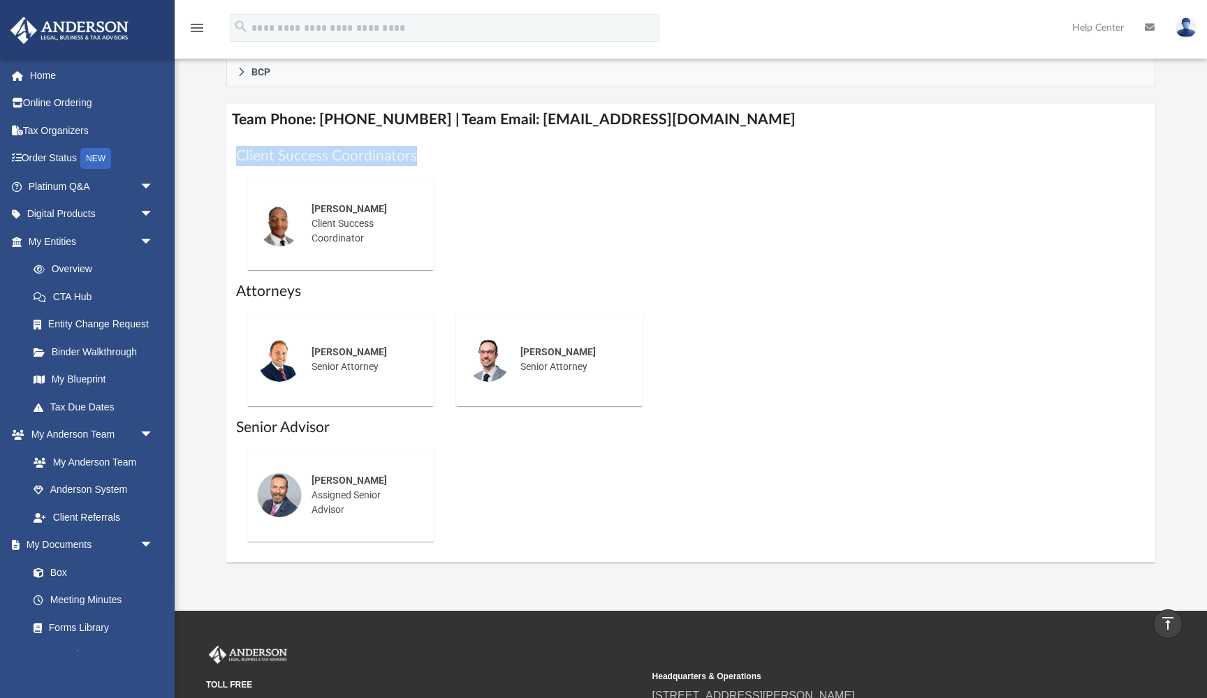
click at [353, 153] on h1 "Client Success Coordinators" at bounding box center [690, 156] width 909 height 20
click at [353, 152] on h1 "Client Success Coordinators" at bounding box center [690, 156] width 909 height 20
click at [318, 158] on h1 "Client Success Coordinators" at bounding box center [690, 156] width 909 height 20
click at [369, 149] on h1 "Client Success Coordinators" at bounding box center [690, 156] width 909 height 20
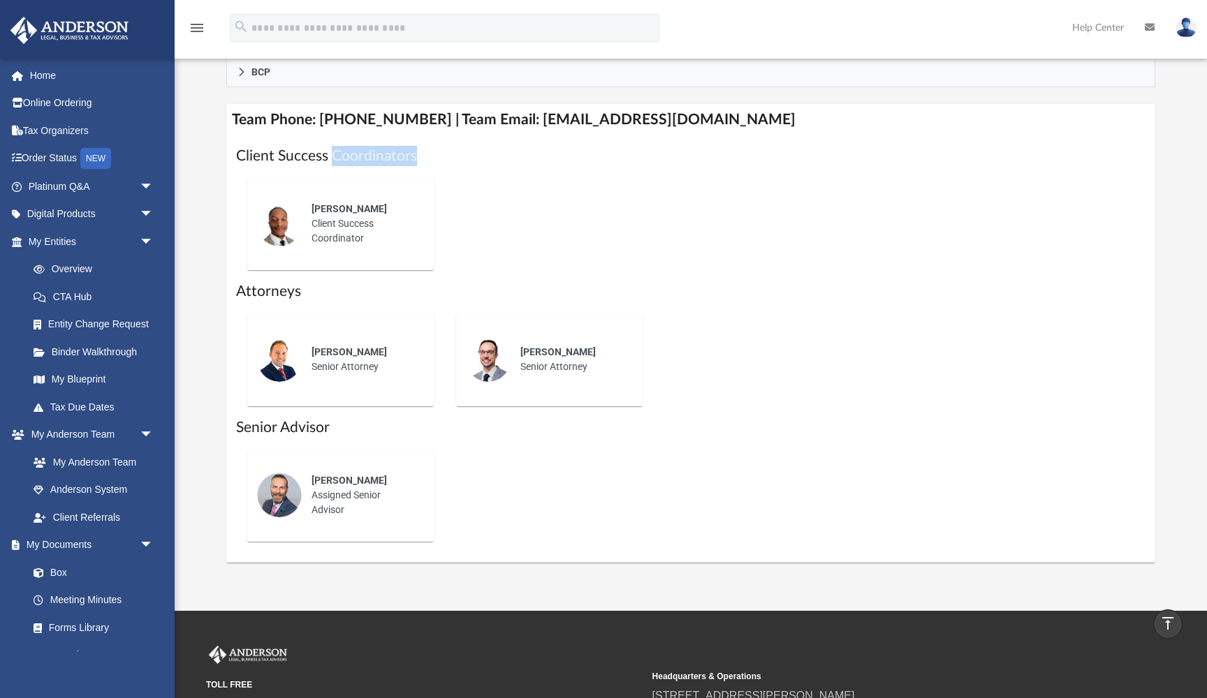
click at [369, 149] on h1 "Client Success Coordinators" at bounding box center [690, 156] width 909 height 20
click at [255, 149] on h1 "Client Success Coordinators" at bounding box center [690, 156] width 909 height 20
click at [316, 149] on h1 "Client Success Coordinators" at bounding box center [690, 156] width 909 height 20
click at [374, 152] on h1 "Client Success Coordinators" at bounding box center [690, 156] width 909 height 20
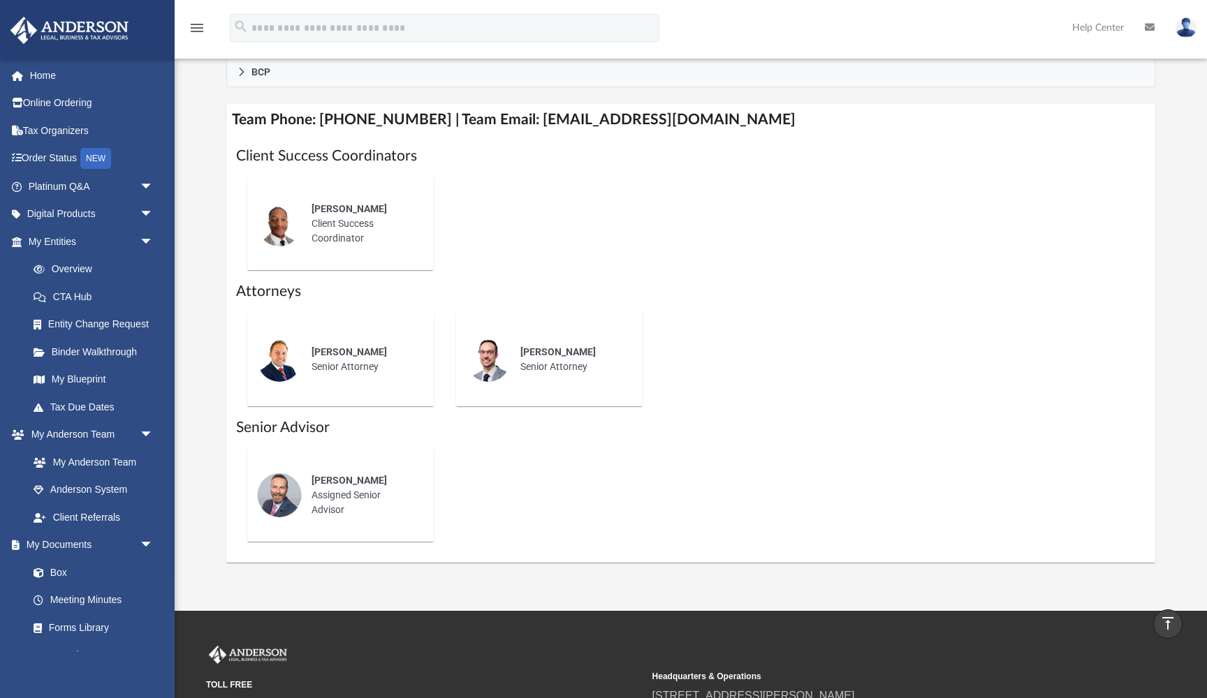
click at [279, 152] on h1 "Client Success Coordinators" at bounding box center [690, 156] width 909 height 20
click at [349, 152] on h1 "Client Success Coordinators" at bounding box center [690, 156] width 909 height 20
click at [281, 152] on h1 "Client Success Coordinators" at bounding box center [690, 156] width 909 height 20
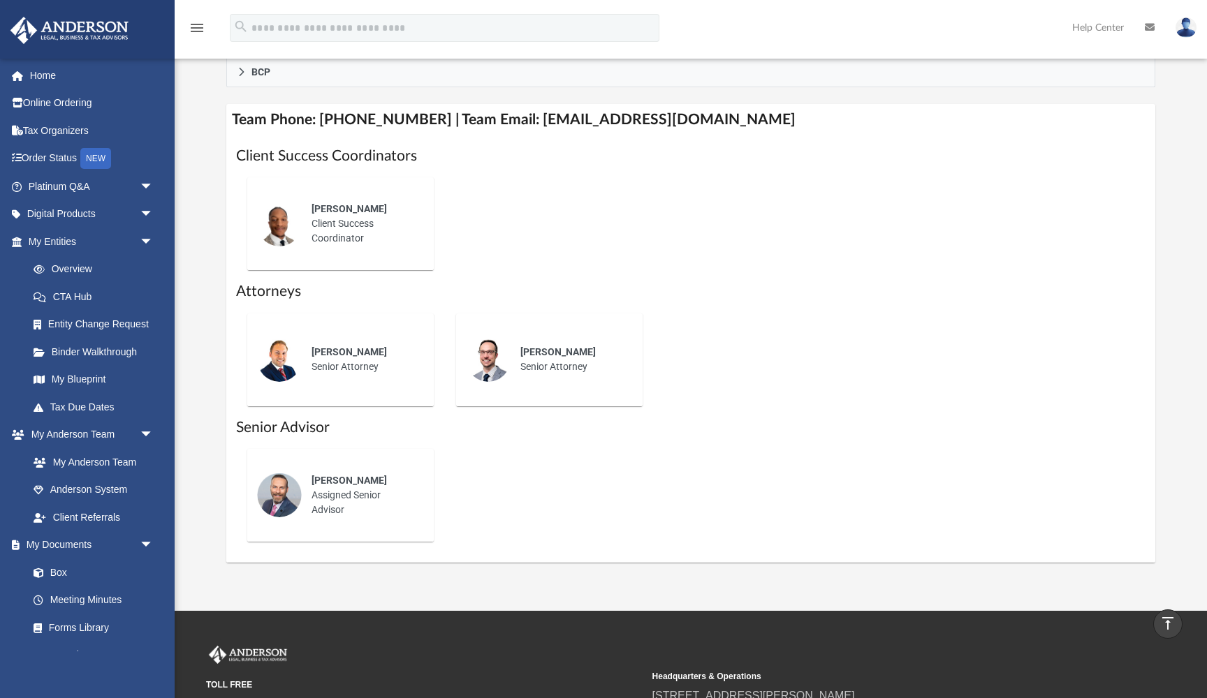
click at [244, 152] on h1 "Client Success Coordinators" at bounding box center [690, 156] width 909 height 20
click at [321, 155] on h1 "Client Success Coordinators" at bounding box center [690, 156] width 909 height 20
click at [364, 155] on h1 "Client Success Coordinators" at bounding box center [690, 156] width 909 height 20
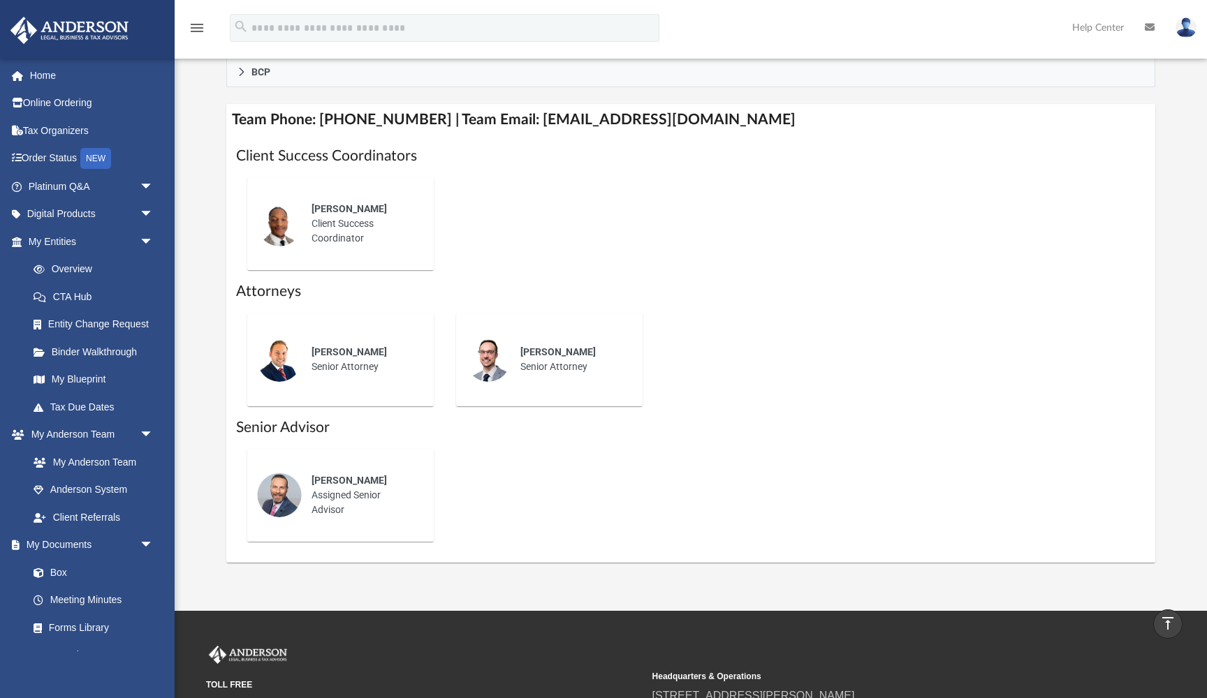
click at [275, 166] on div "Kobe Williams Client Success Coordinator" at bounding box center [340, 223] width 209 height 115
click at [548, 114] on h4 "Team Phone: (725) 201-7553 | Team Email: myteam@andersonadvisors.com" at bounding box center [690, 119] width 929 height 31
drag, startPoint x: 548, startPoint y: 114, endPoint x: 696, endPoint y: 114, distance: 148.1
click at [696, 114] on h4 "Team Phone: (725) 201-7553 | Team Email: myteam@andersonadvisors.com" at bounding box center [690, 119] width 929 height 31
copy h4 "myteam@andersonadvisors.com"
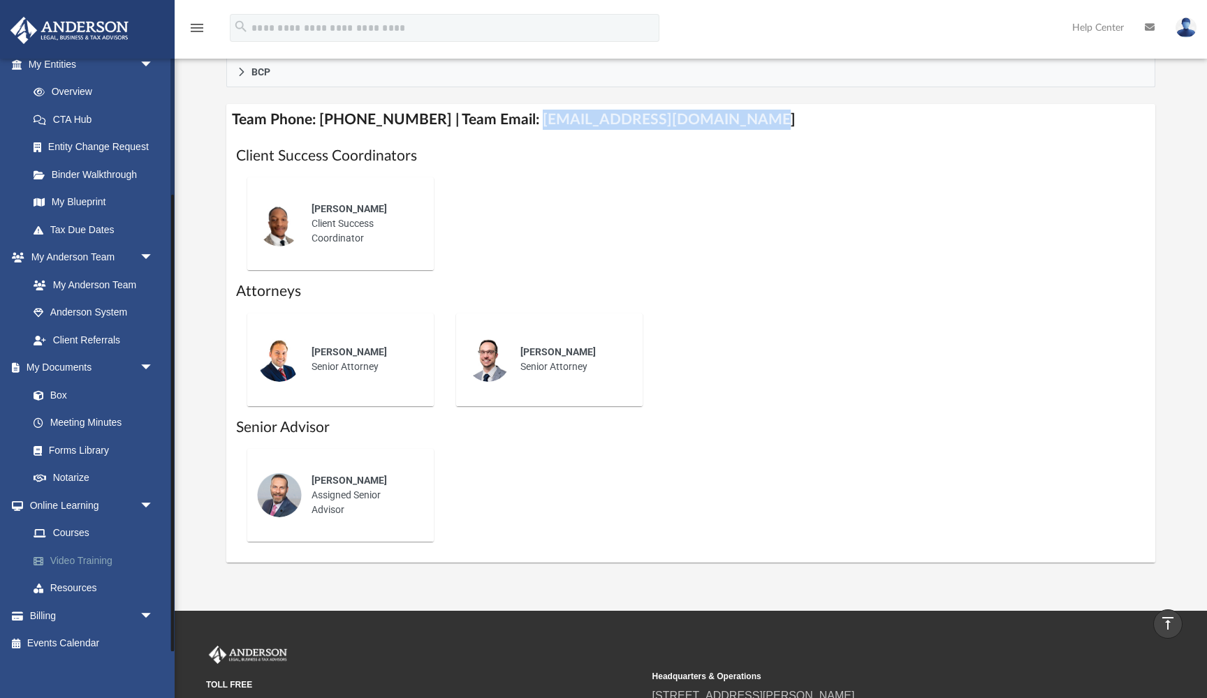
scroll to position [177, 0]
click at [52, 609] on link "Billing arrow_drop_down" at bounding box center [92, 617] width 165 height 28
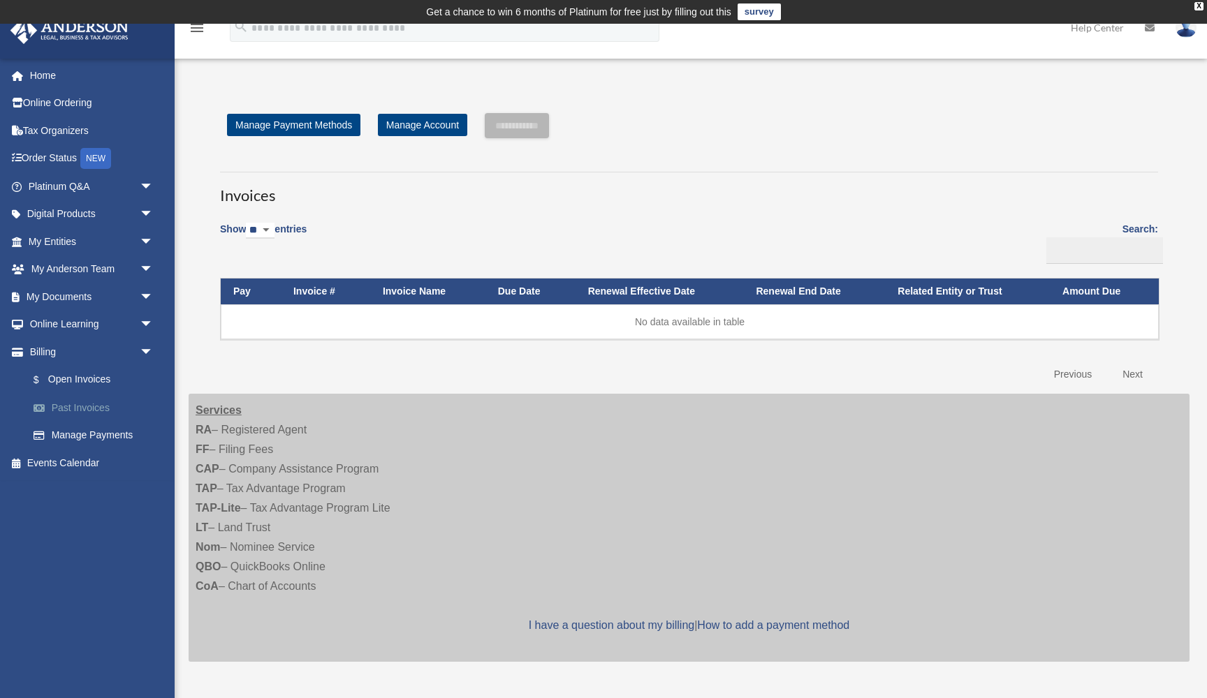
click at [84, 398] on link "Past Invoices" at bounding box center [97, 408] width 155 height 28
